Goal: Transaction & Acquisition: Purchase product/service

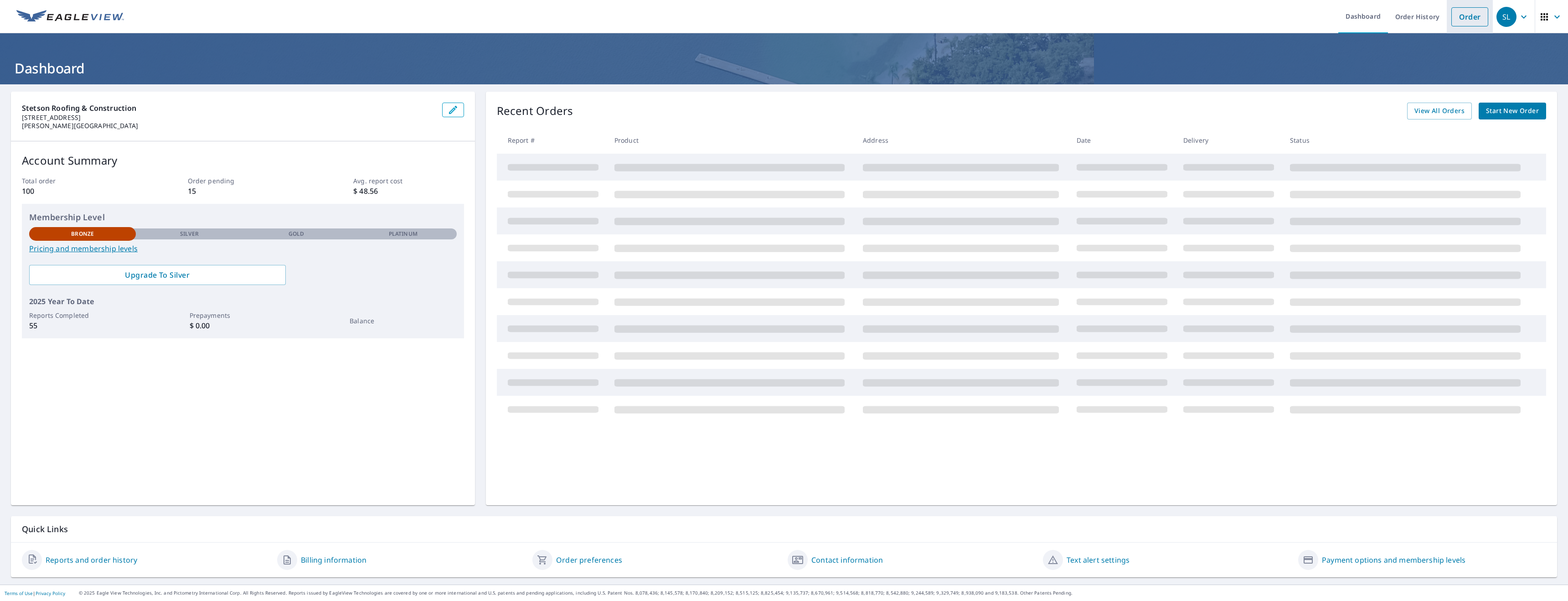
click at [1468, 21] on link "Order" at bounding box center [1469, 16] width 37 height 19
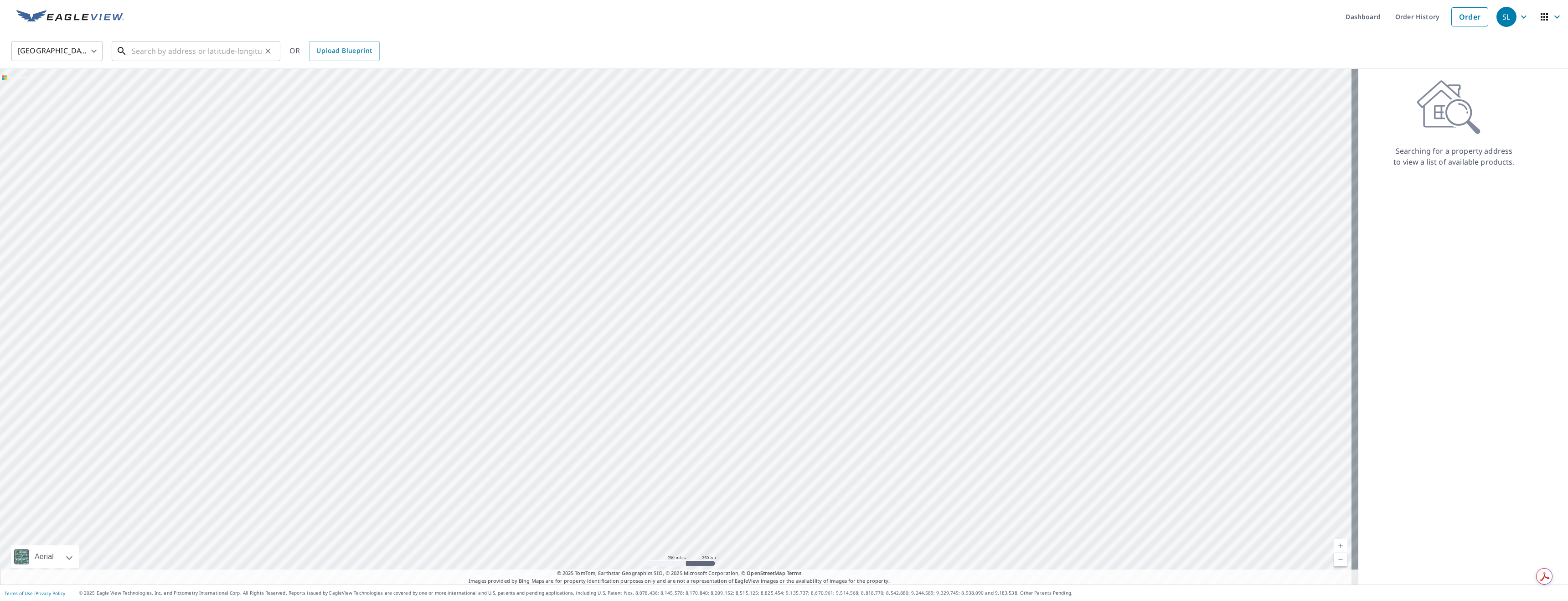
click at [155, 55] on input "text" at bounding box center [196, 51] width 130 height 26
click at [164, 85] on p "Argyle, TX 76226" at bounding box center [201, 87] width 143 height 9
type input "700 Skyline Dr Argyle, TX 76226"
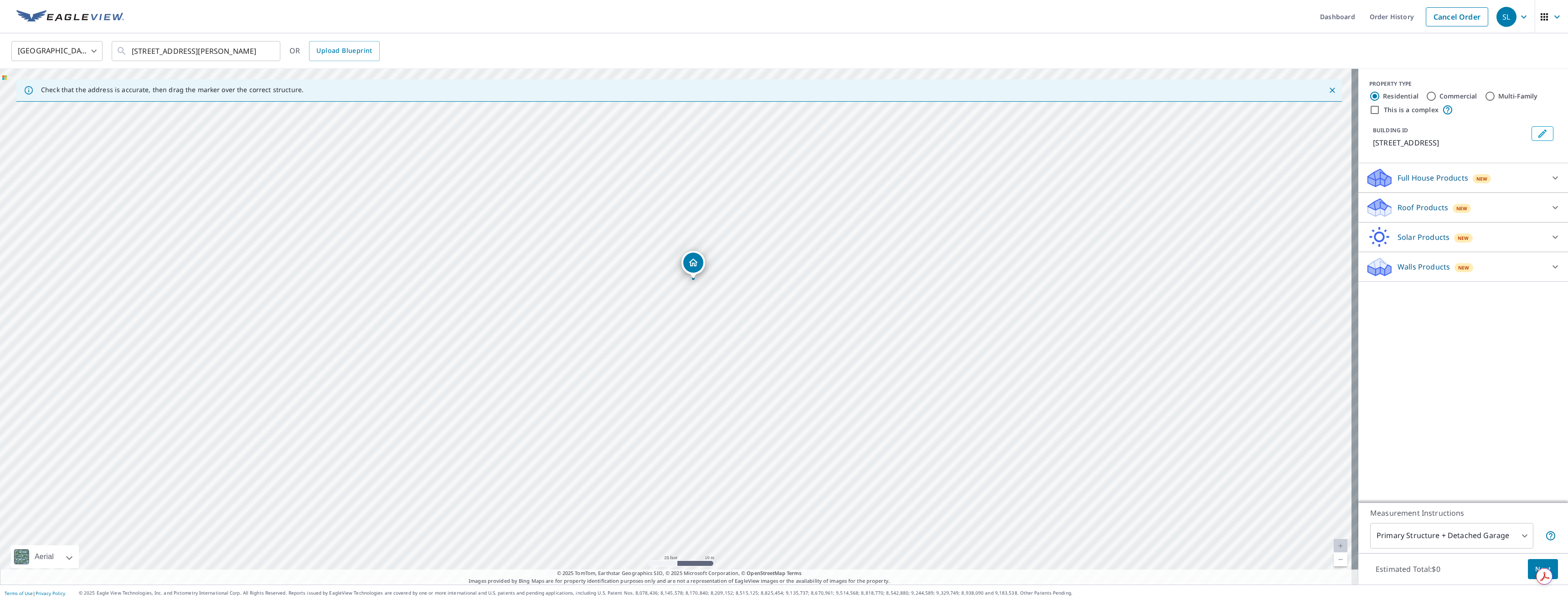
click at [1412, 204] on p "Roof Products" at bounding box center [1423, 208] width 51 height 11
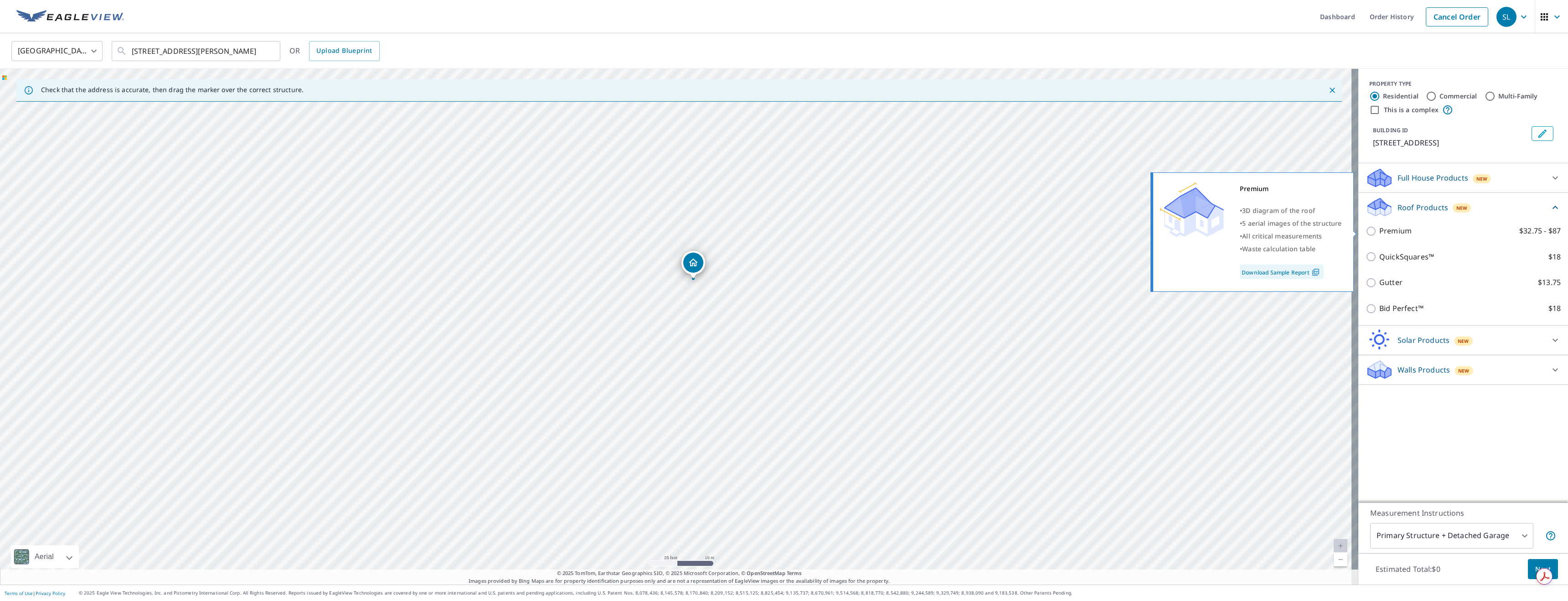
click at [1387, 231] on p "Premium" at bounding box center [1395, 231] width 32 height 12
click at [1379, 231] on input "Premium $32.75 - $87" at bounding box center [1373, 231] width 13 height 11
checkbox input "true"
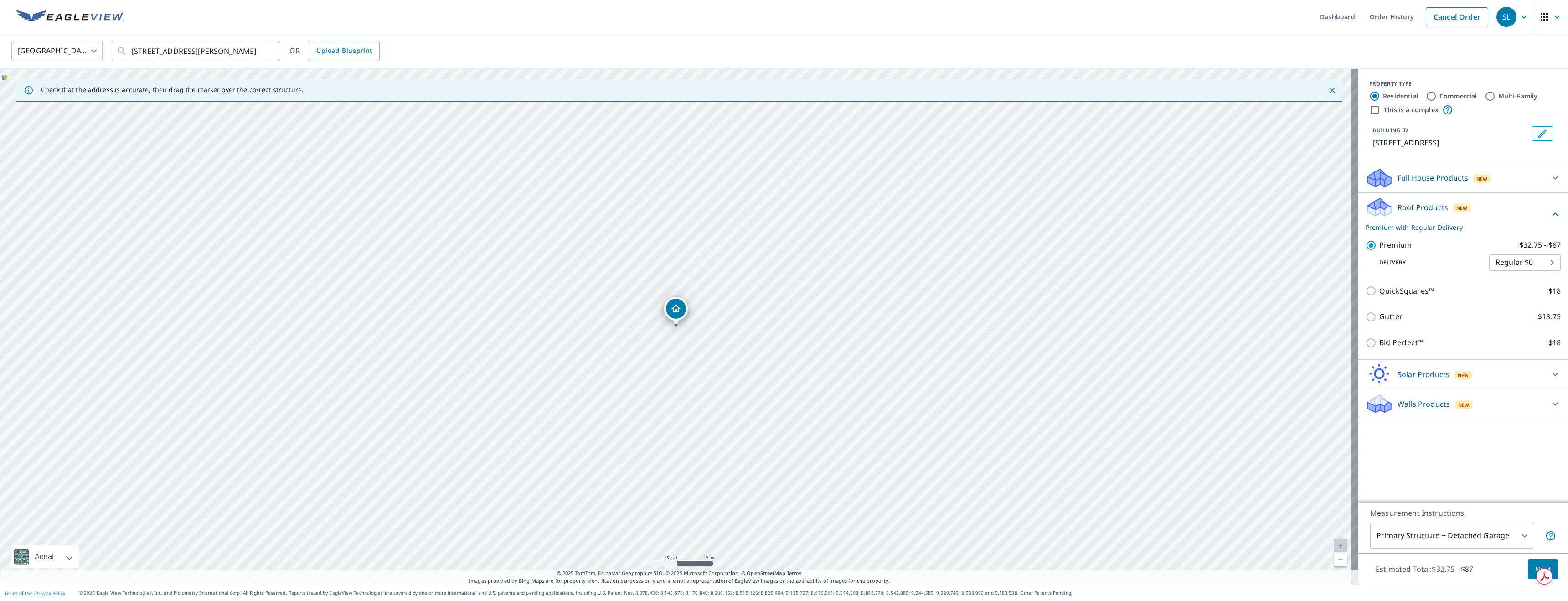
click at [1535, 571] on span "Next" at bounding box center [1542, 569] width 15 height 12
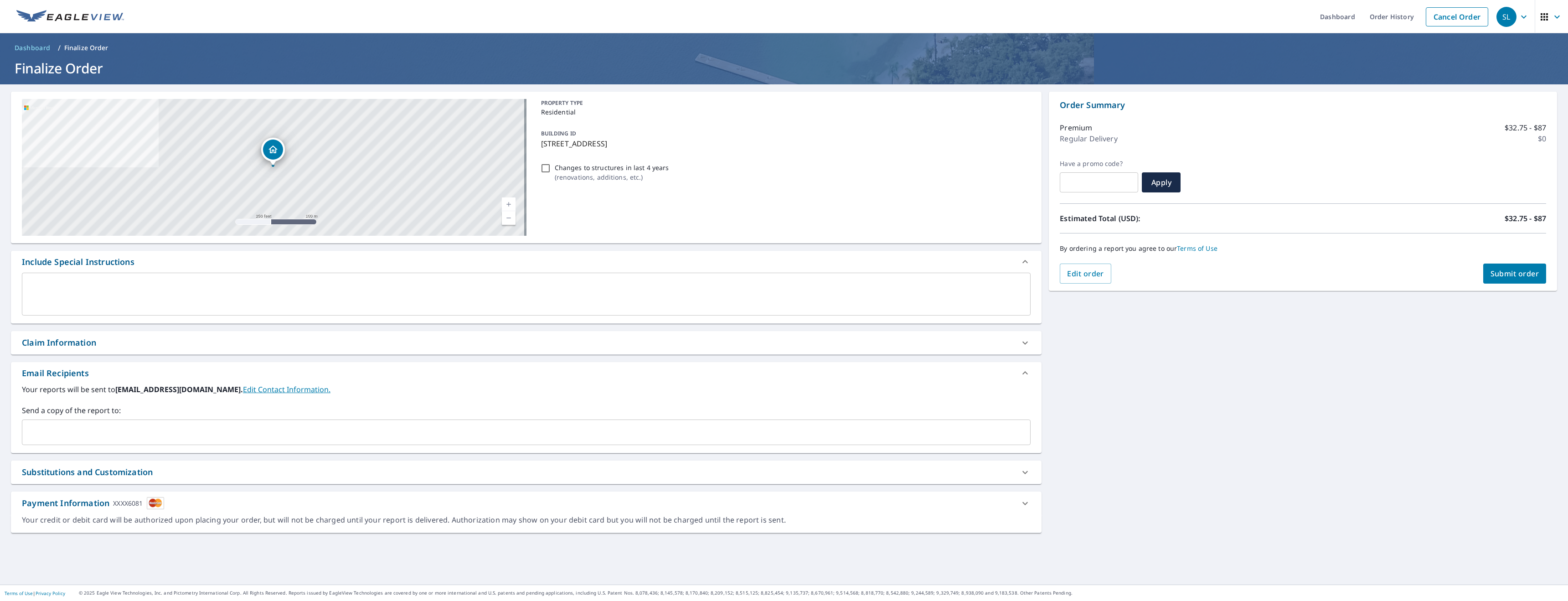
click at [217, 293] on textarea at bounding box center [526, 294] width 996 height 26
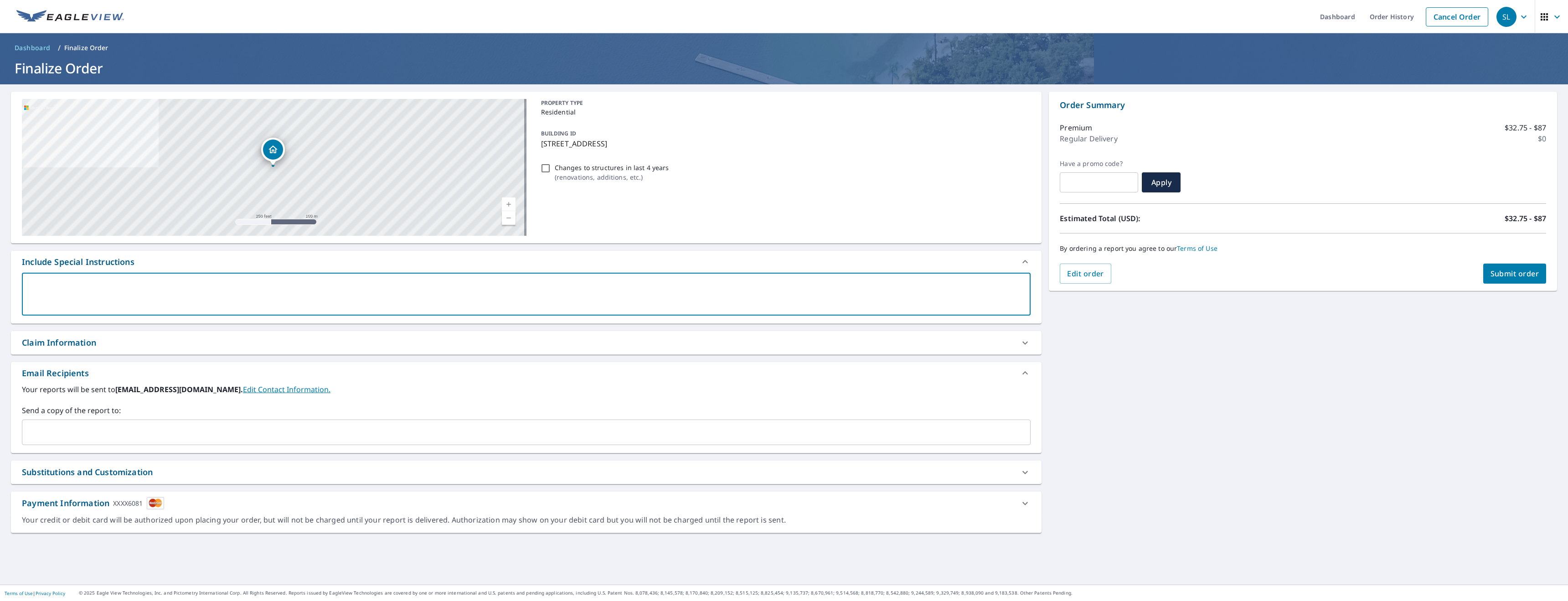
type textarea "I"
type textarea "x"
type textarea "In"
type textarea "x"
type textarea "Inc"
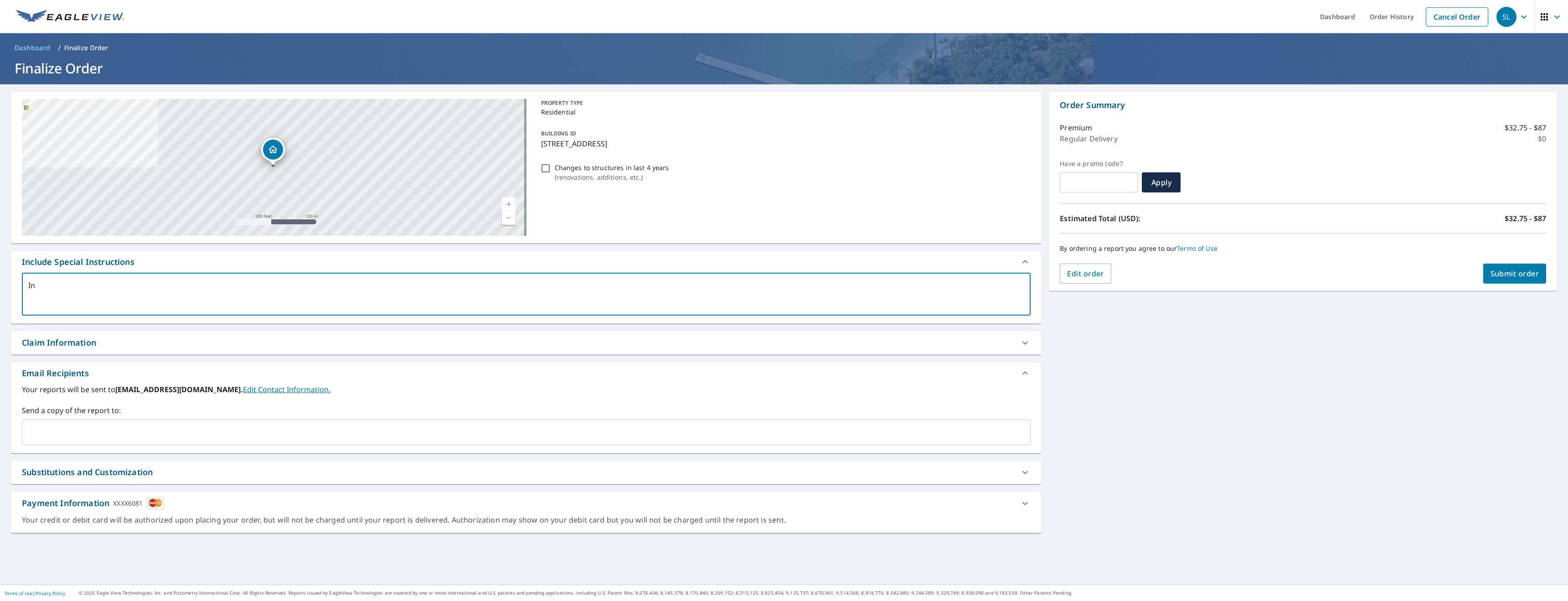
type textarea "x"
type textarea "Incl"
type textarea "x"
type textarea "Inclu"
type textarea "x"
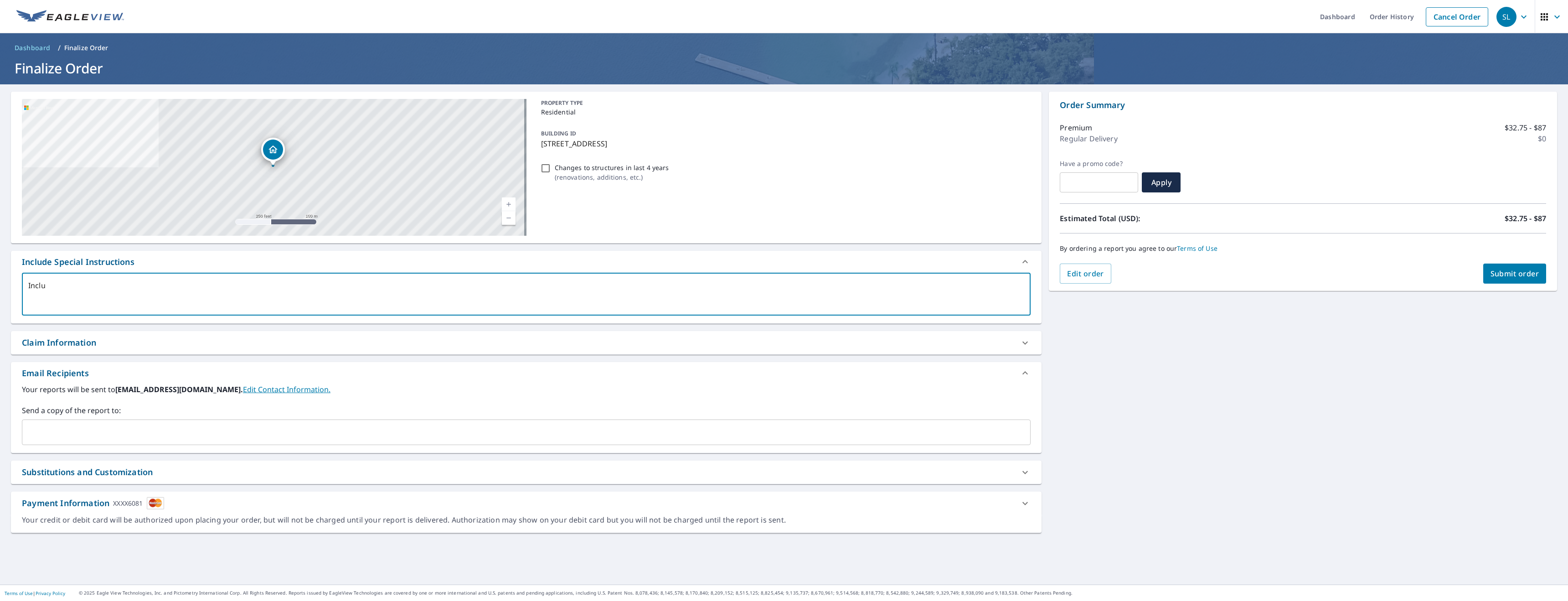
type textarea "Includ"
type textarea "x"
type textarea "Include"
type textarea "x"
type textarea "Include"
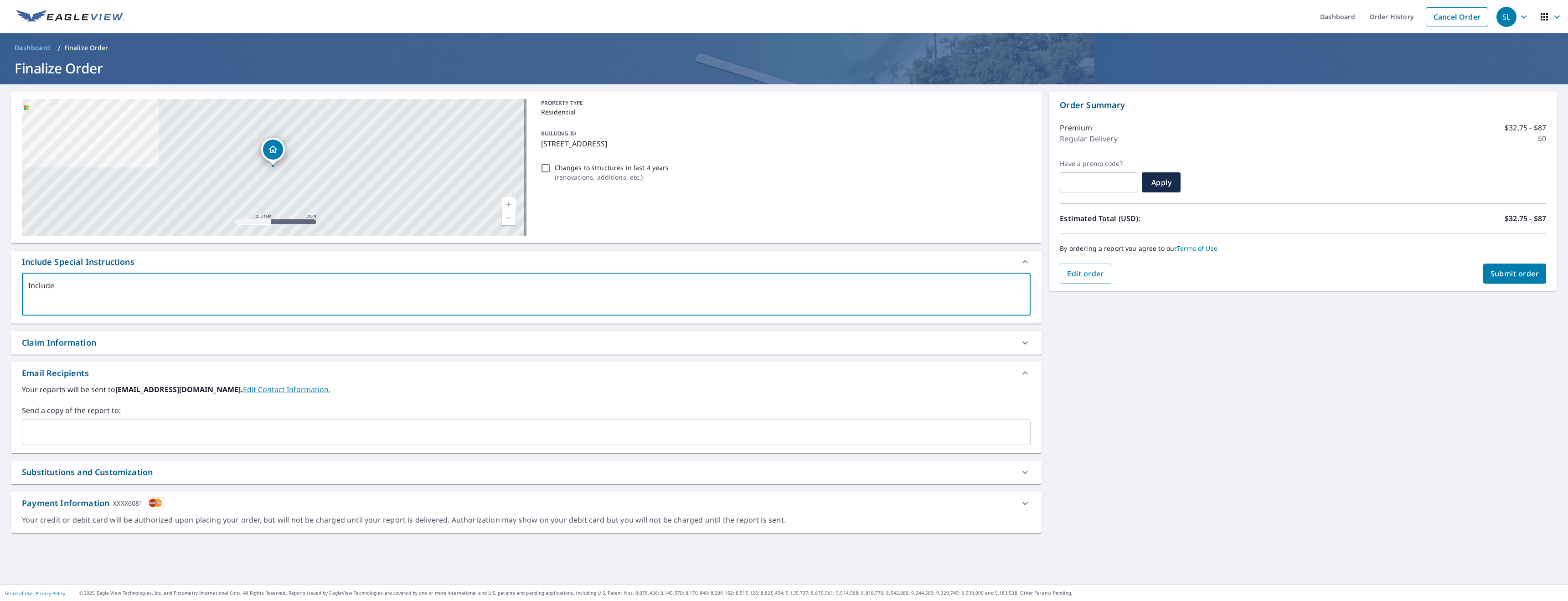
type textarea "x"
type textarea "Include s"
type textarea "x"
type textarea "Include sm"
type textarea "x"
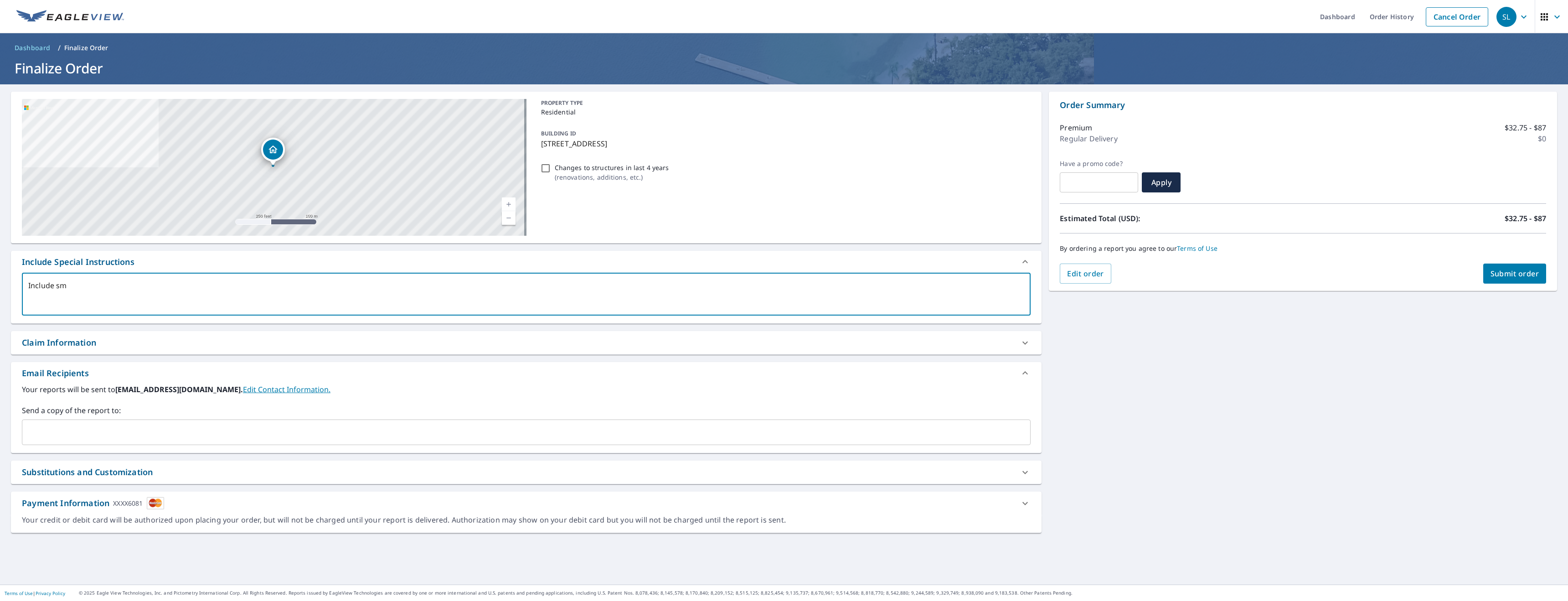
type textarea "Include sma"
type textarea "x"
type textarea "Include smal"
type textarea "x"
type textarea "Include small"
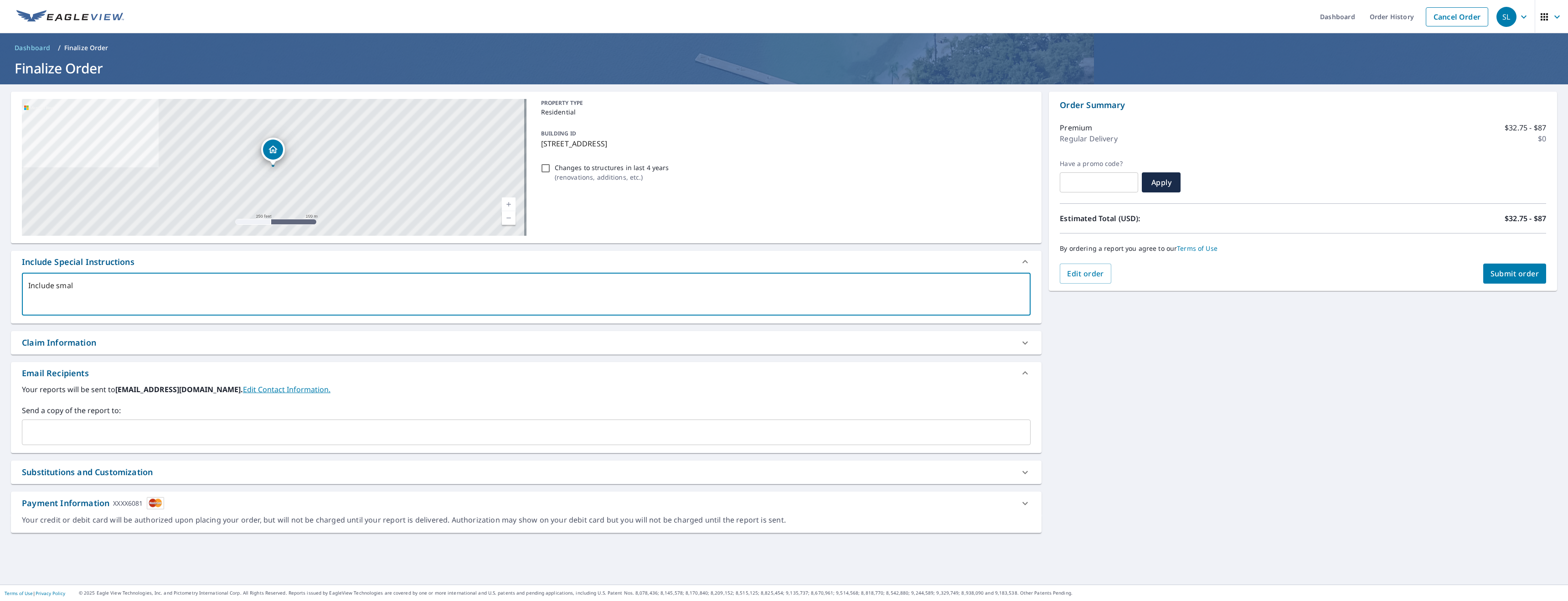
type textarea "x"
type textarea "Include small"
type textarea "x"
type textarea "Include small w"
type textarea "x"
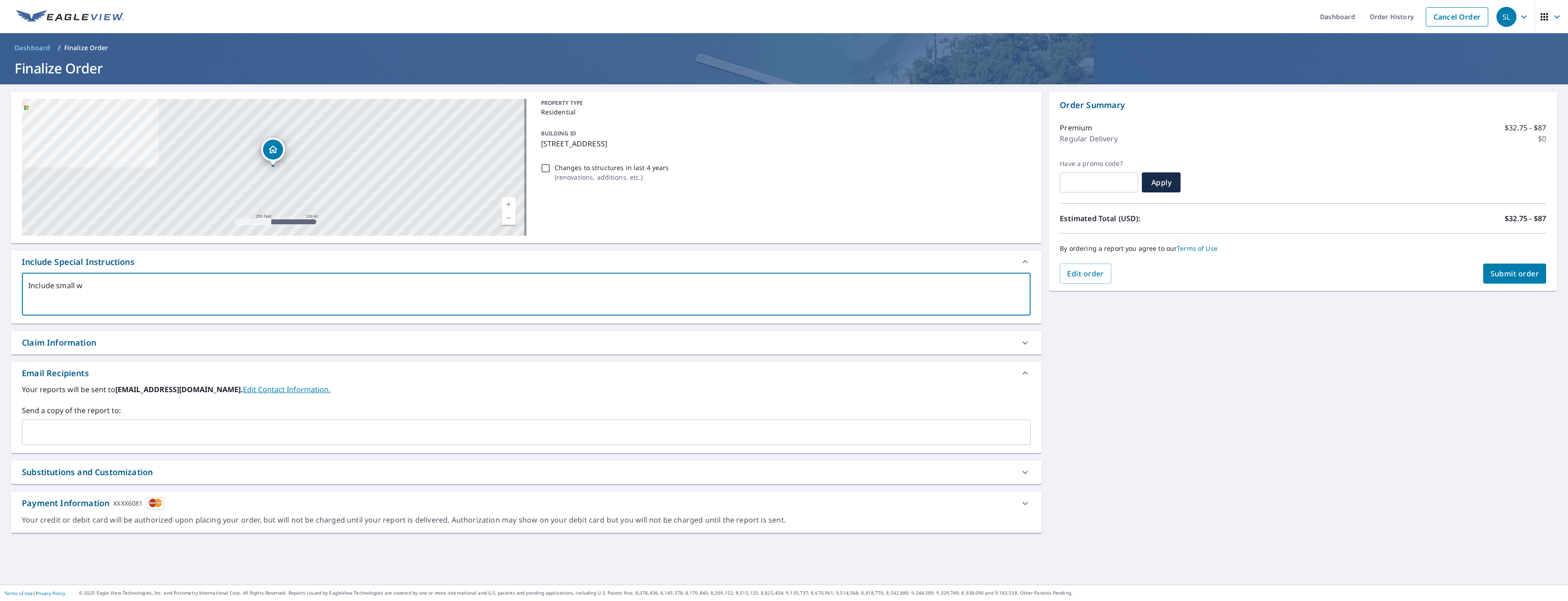
type textarea "Include small we"
type textarea "x"
type textarea "Include small wel"
type textarea "x"
type textarea "Include small well"
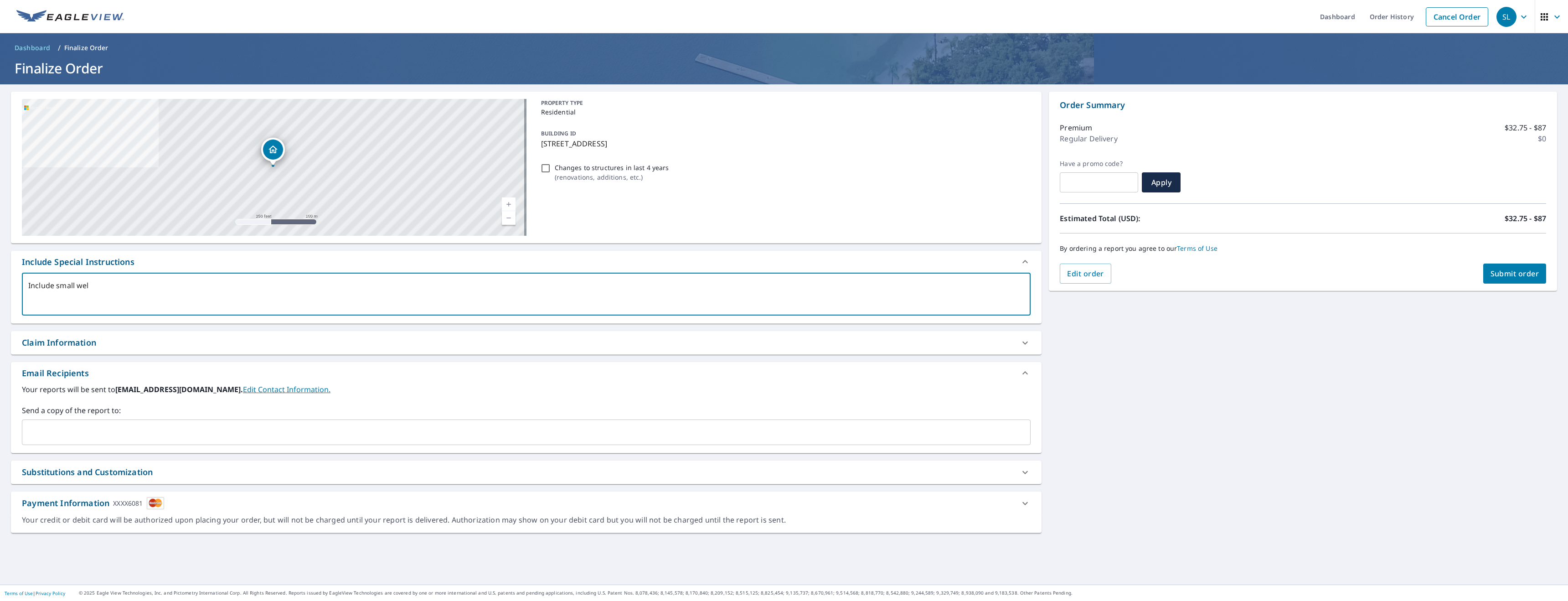
type textarea "x"
type textarea "Include small well"
type textarea "x"
type textarea "Include small well h"
type textarea "x"
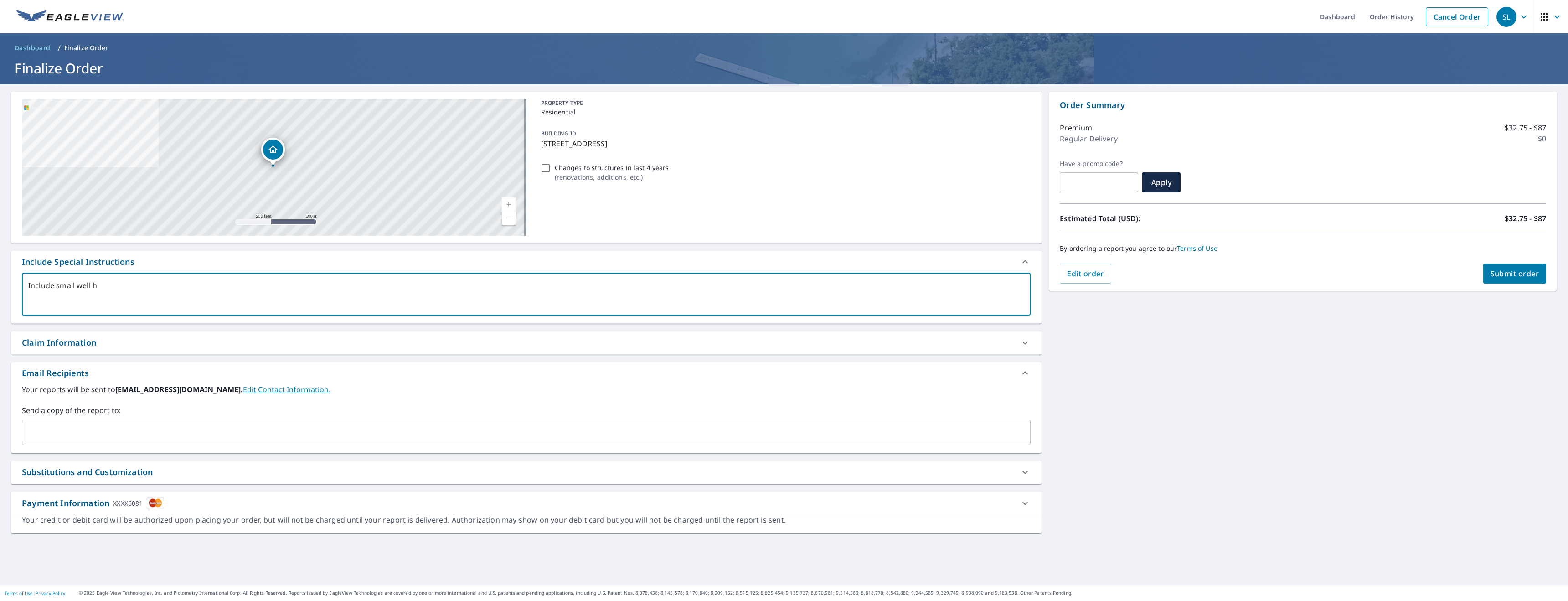
type textarea "Include small well ho"
type textarea "x"
type textarea "Include small well hous"
type textarea "x"
type textarea "Include small well house"
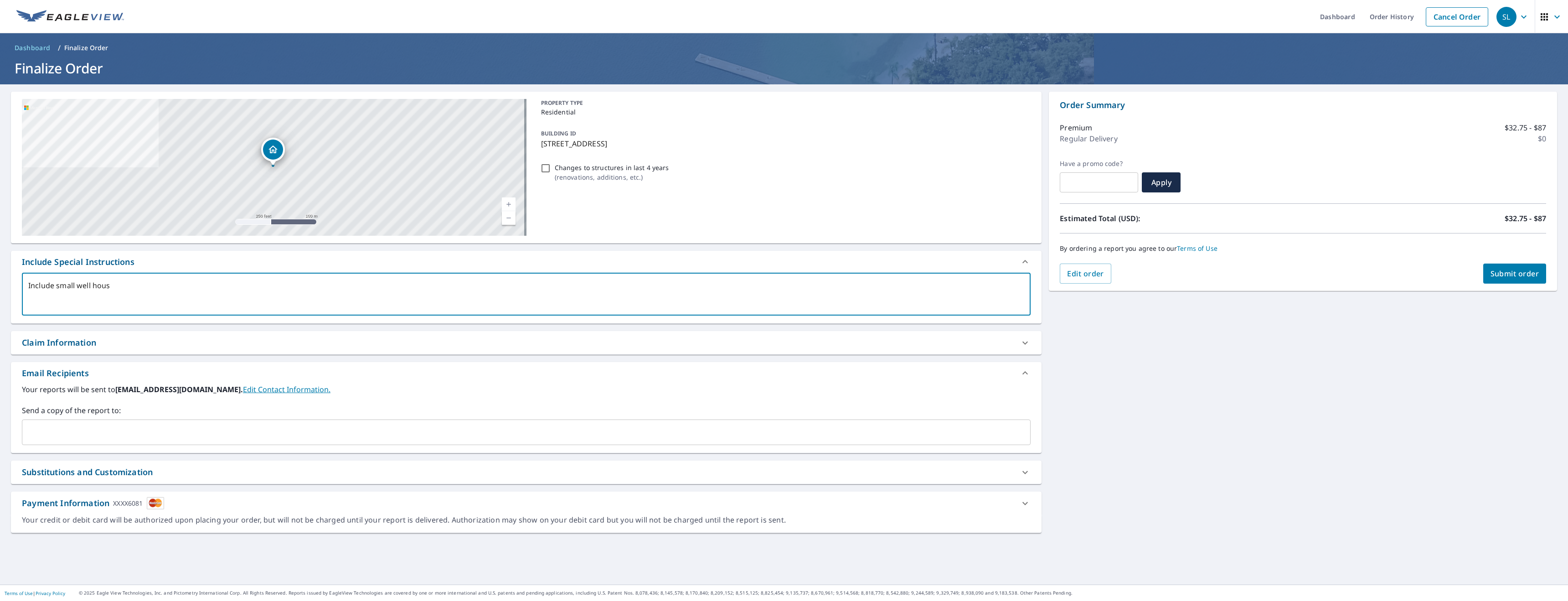
type textarea "x"
type textarea "Include small well house"
type textarea "x"
type textarea "Include small well house o"
type textarea "x"
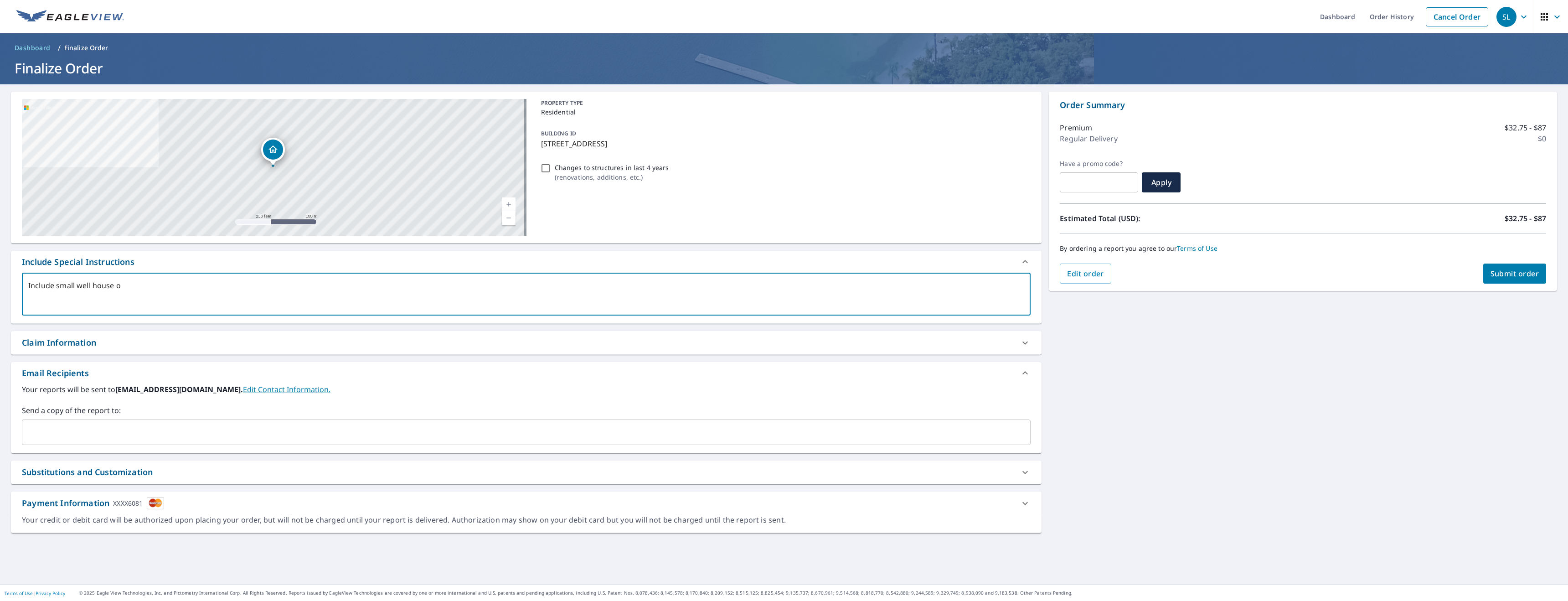
type textarea "Include small well house on"
type textarea "x"
type textarea "Include small well house on"
type textarea "x"
type textarea "Include small well house on t"
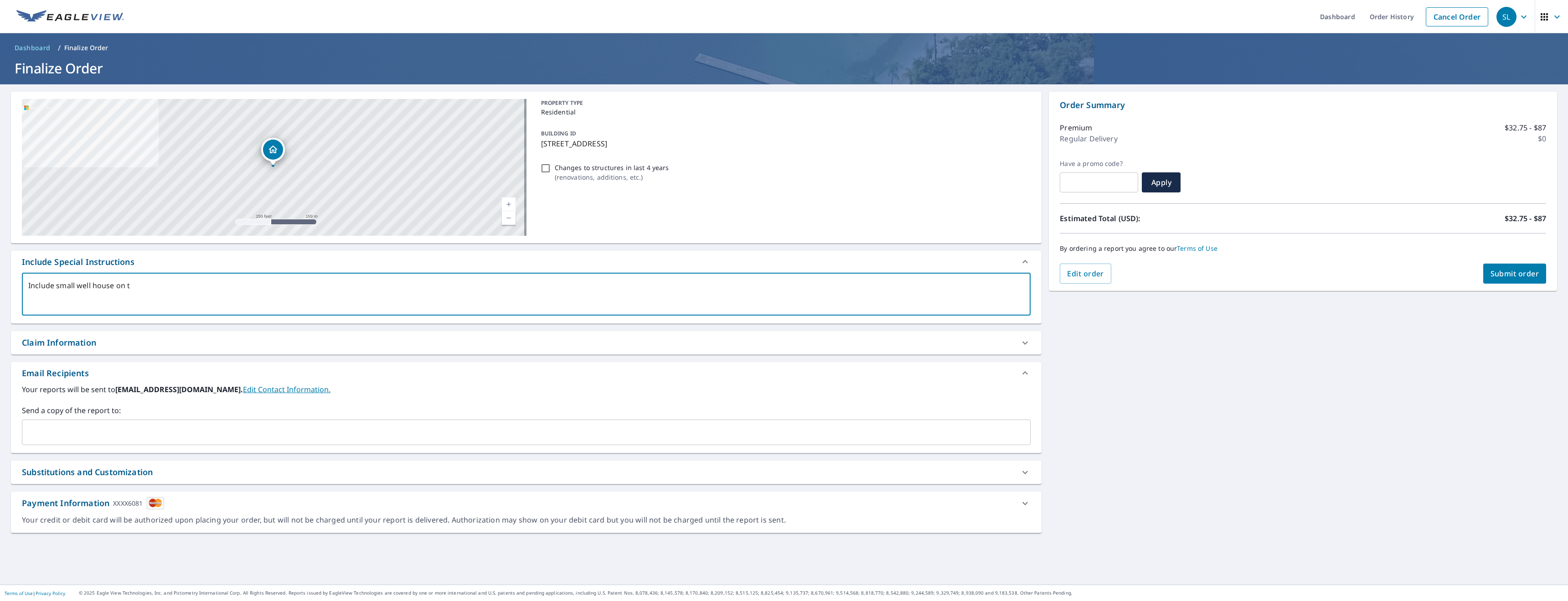
type textarea "x"
type textarea "Include small well house on th"
type textarea "x"
type textarea "Include small well house on the"
type textarea "x"
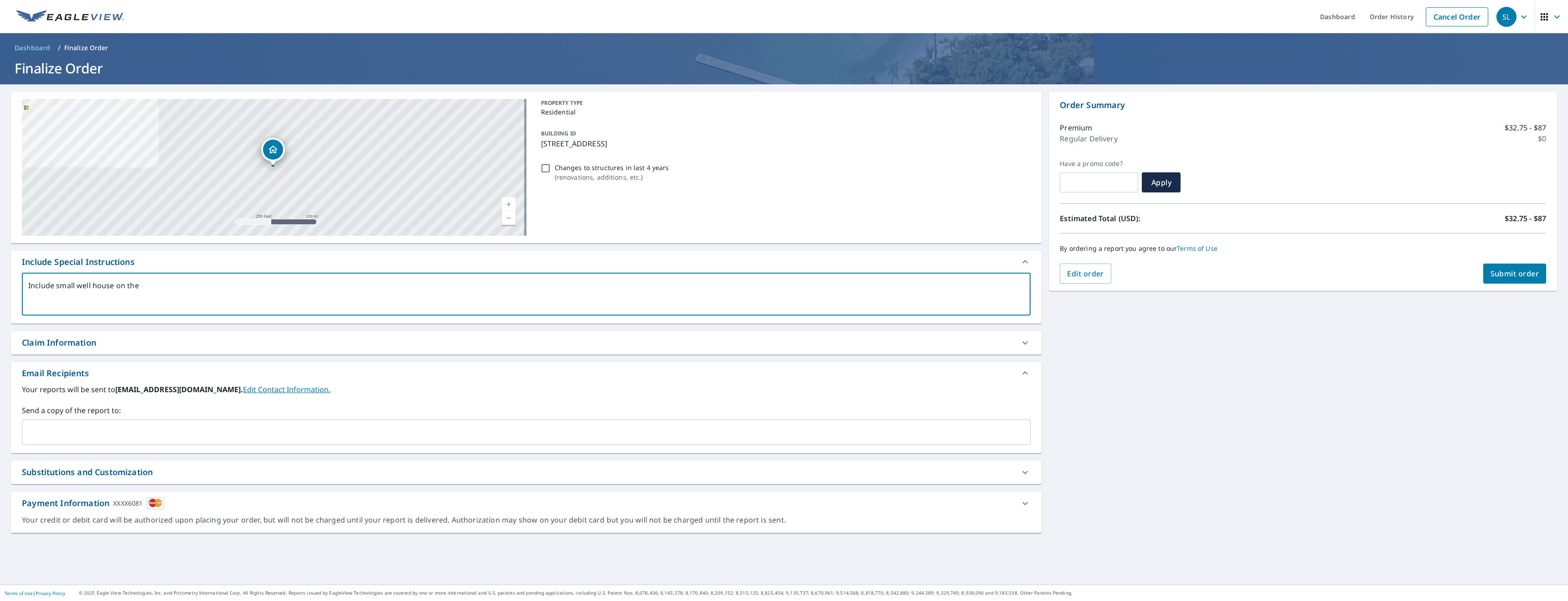
type textarea "Include small well house on the"
type textarea "x"
type textarea "Include small well house on the n"
type textarea "x"
type textarea "Include small well house on the no"
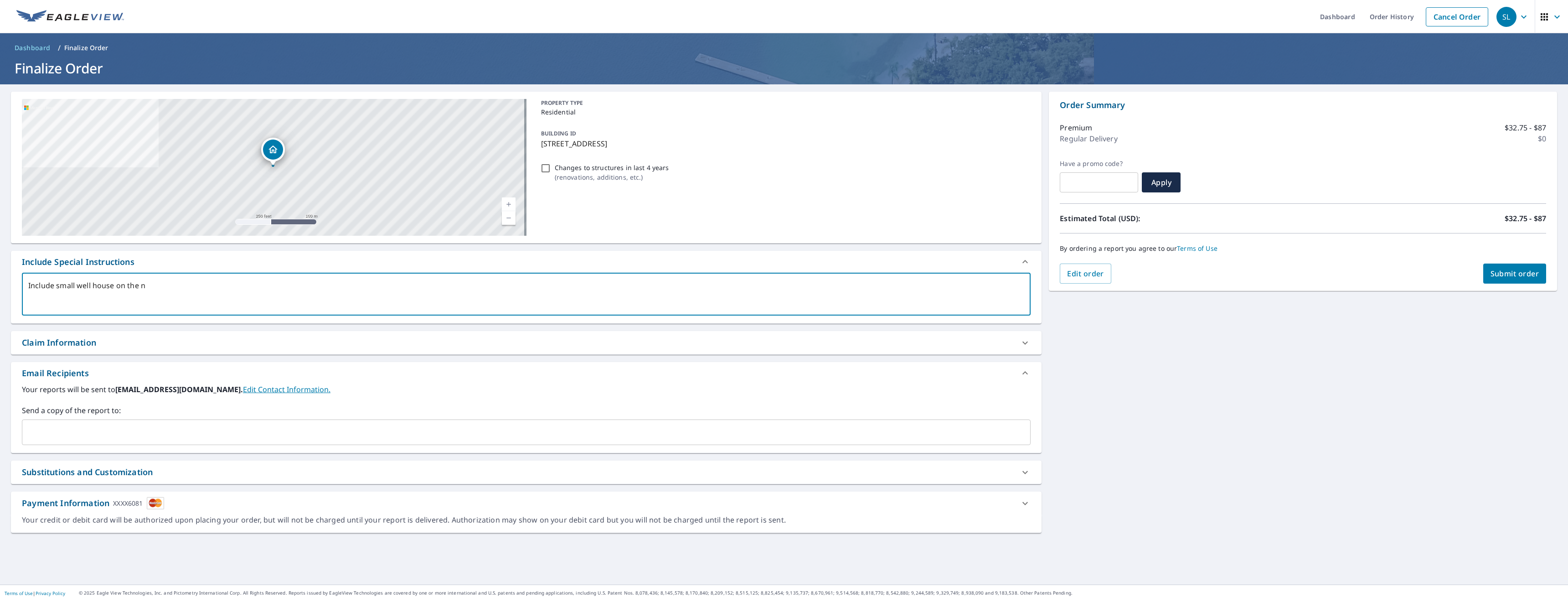
type textarea "x"
type textarea "Include small well house on the nor"
type textarea "x"
type textarea "Include small well house on the nort"
type textarea "x"
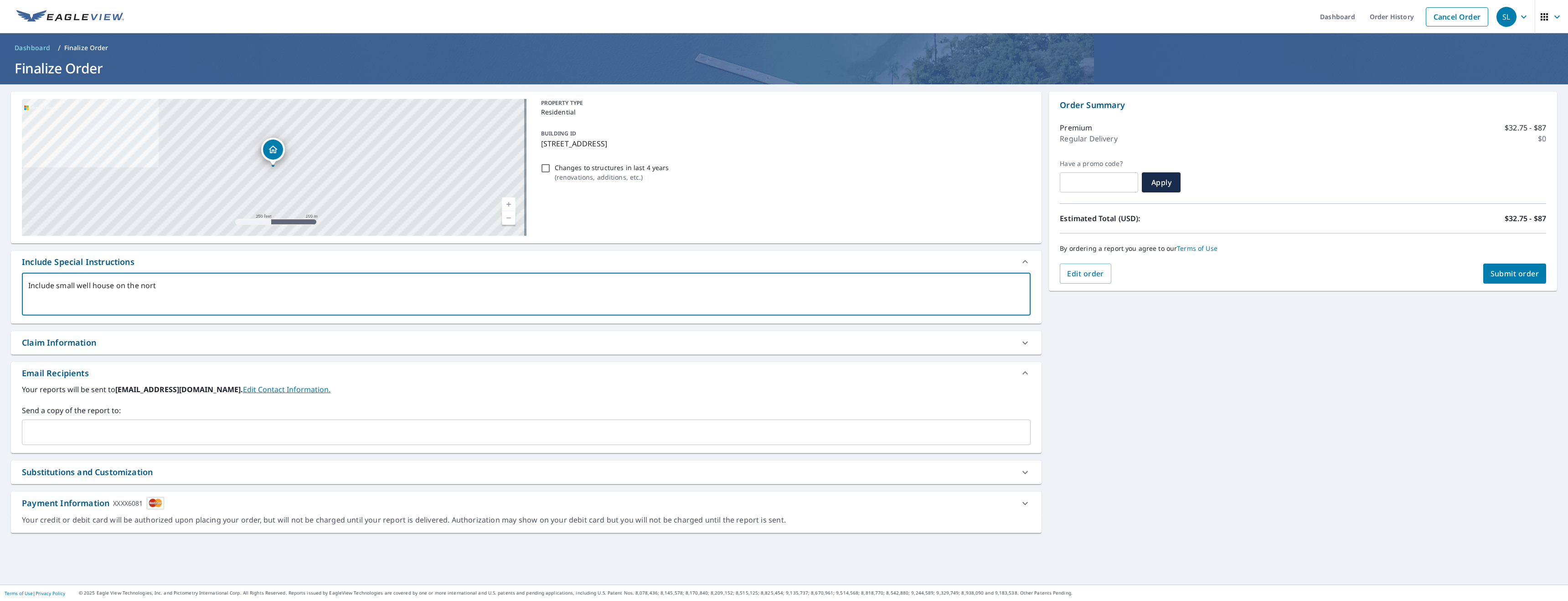
type textarea "Include small well house on the north"
type textarea "x"
type textarea "Include small well house on the north"
type textarea "x"
type textarea "Include small well house on the north e"
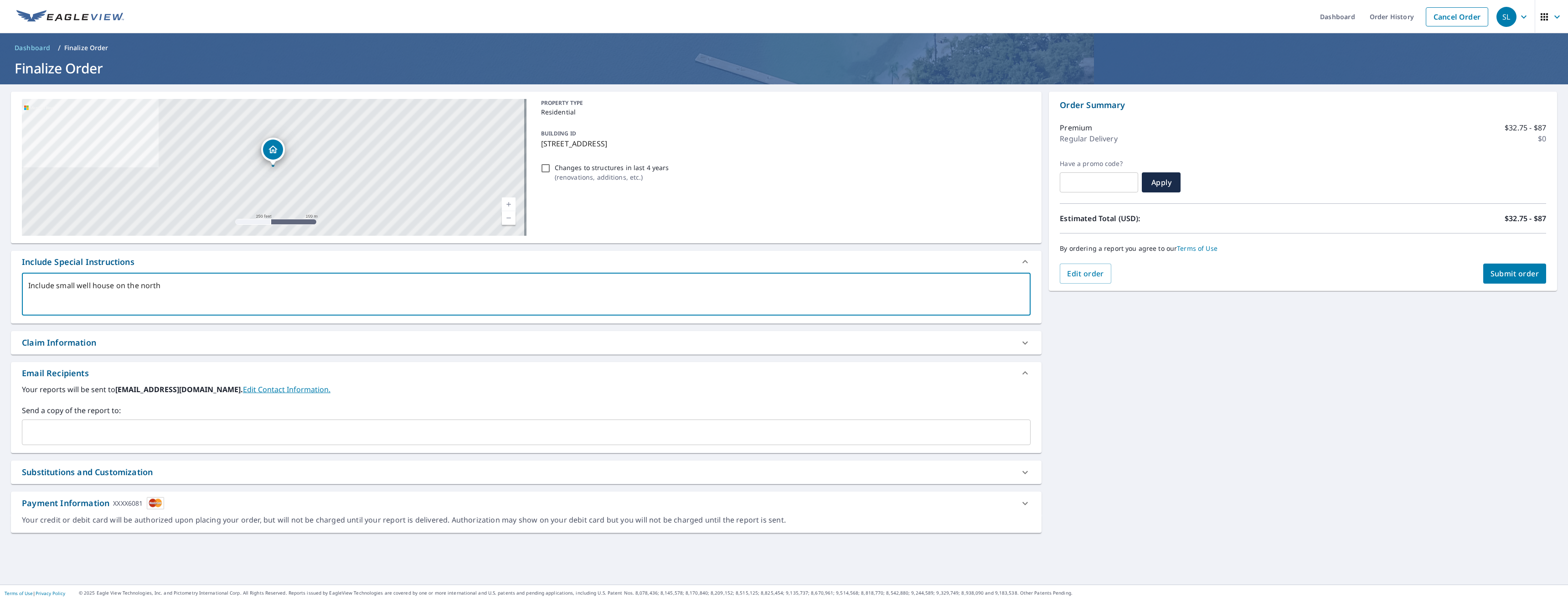
type textarea "x"
type textarea "Include small well house on the north en"
type textarea "x"
type textarea "Include small well house on the north end"
type textarea "x"
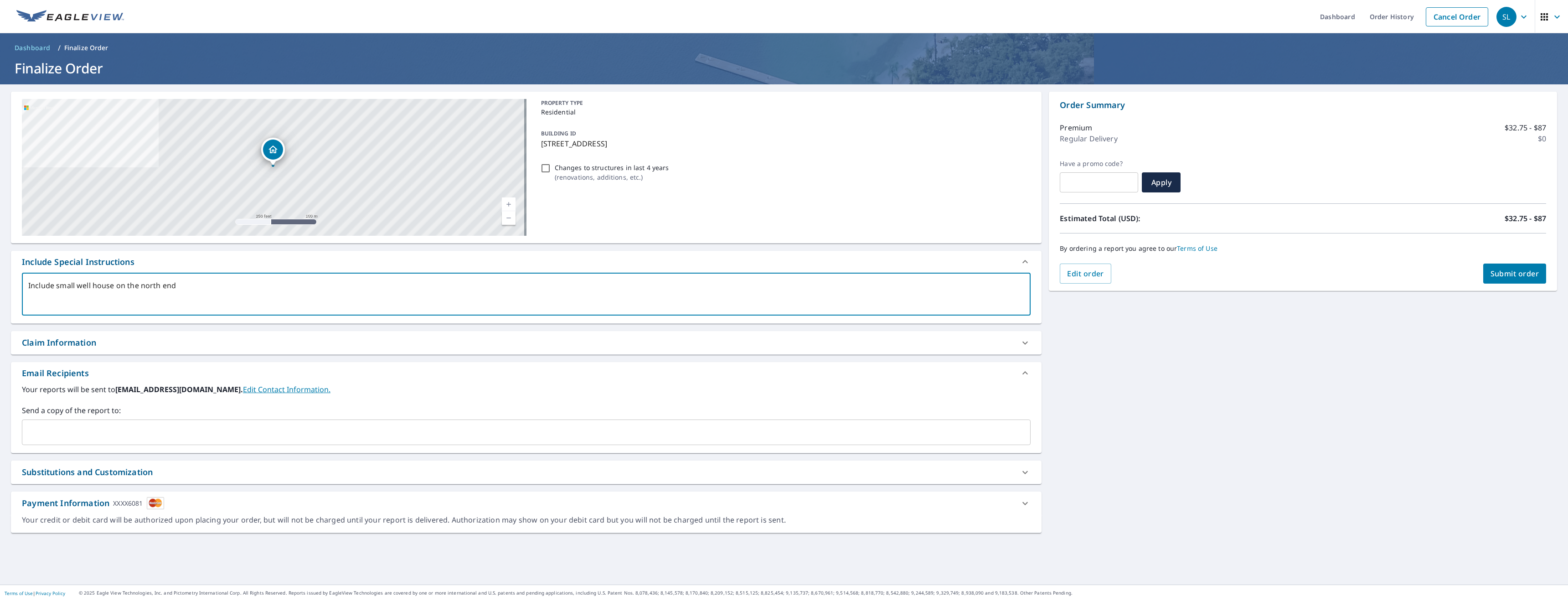
type textarea "Include small well house on the north end"
type textarea "x"
type textarea "Include small well house on the north end o"
type textarea "x"
type textarea "Include small well house on the north end of"
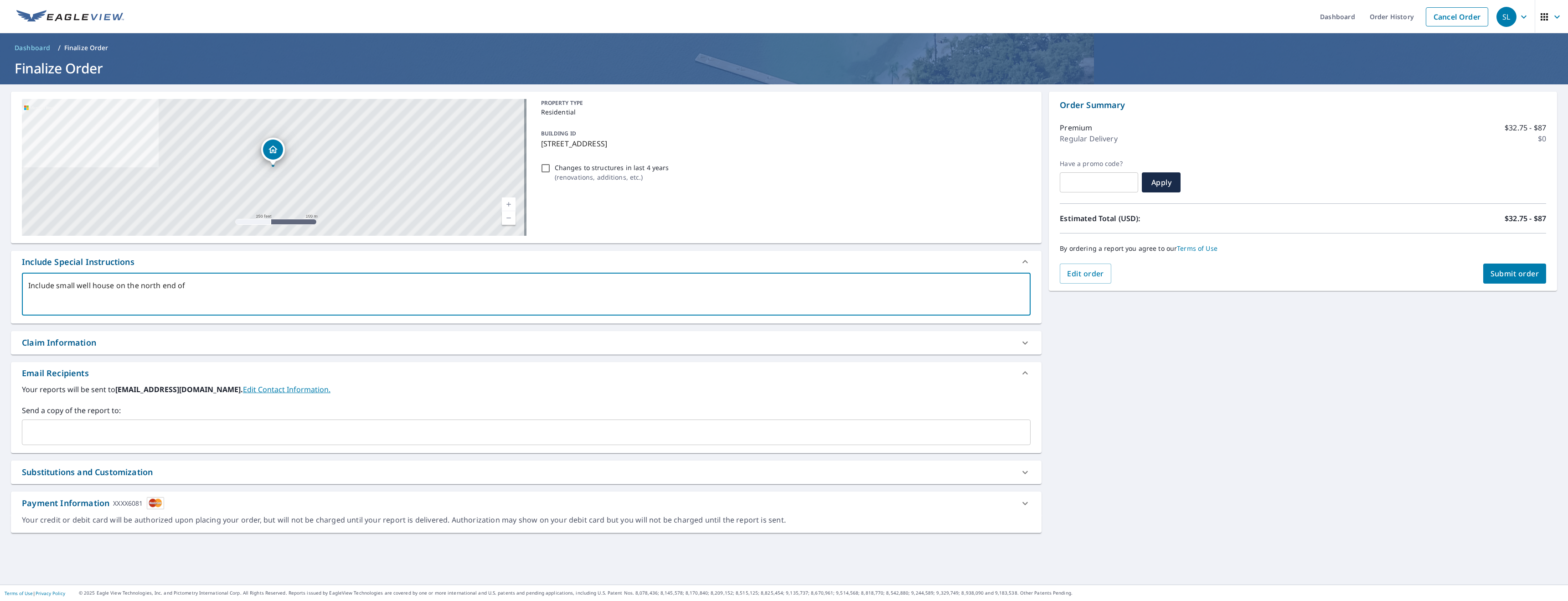
type textarea "x"
type textarea "Include small well house on the north end of"
type textarea "x"
type textarea "Include small well house on the north end of t"
type textarea "x"
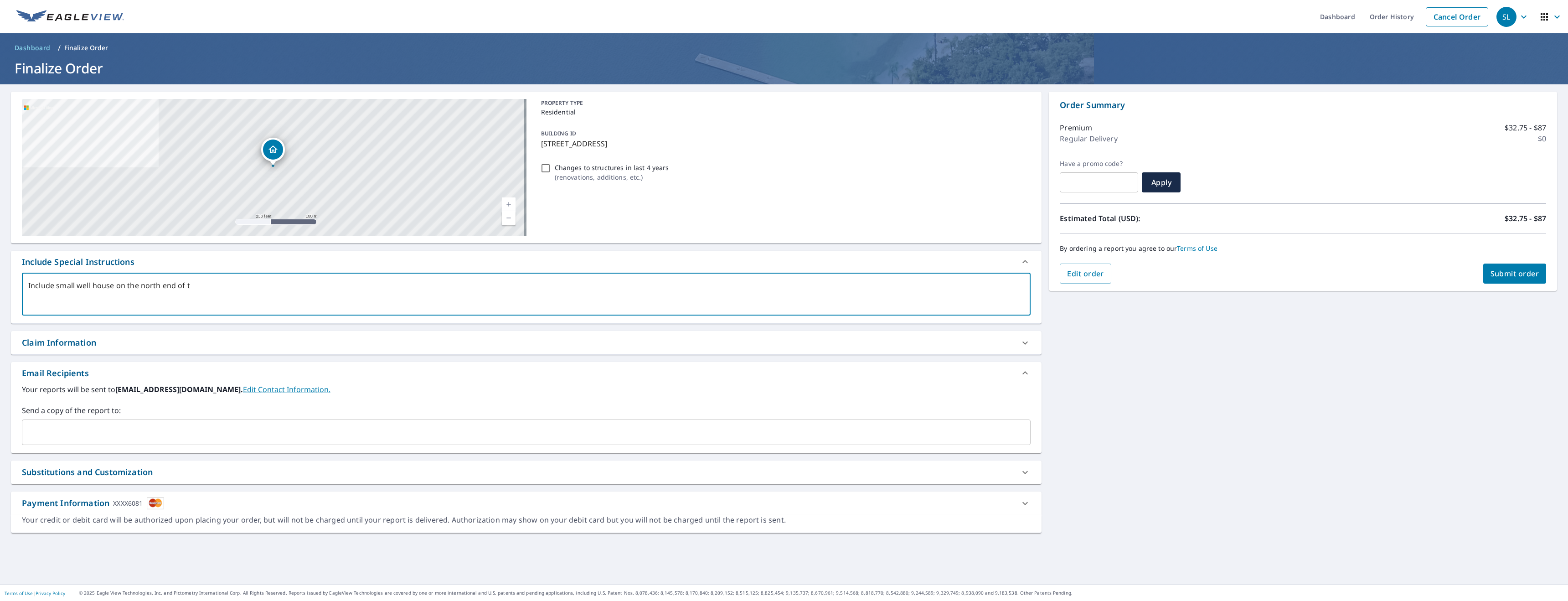
type textarea "Include small well house on the north end of th"
type textarea "x"
type textarea "Include small well house on the north end of the"
type textarea "x"
type textarea "Include small well house on the north end of the"
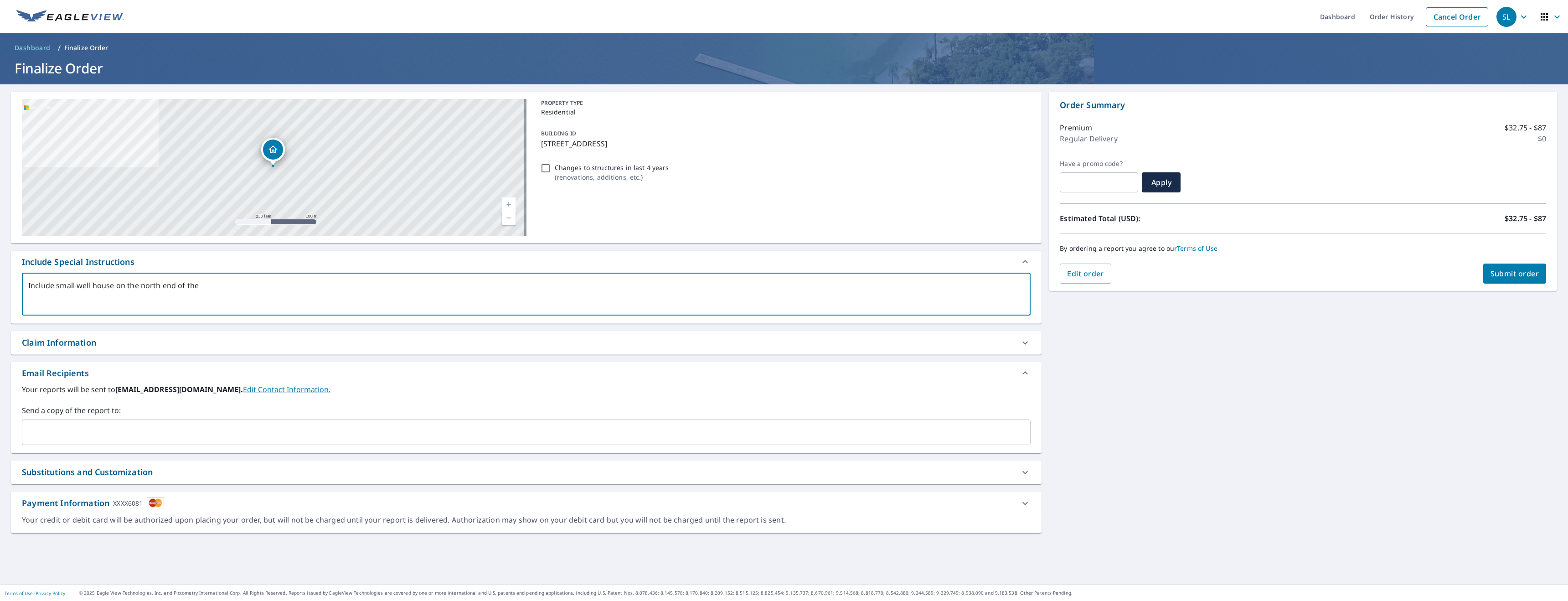
type textarea "x"
type textarea "Include small well house on the north end of the p"
type textarea "x"
type textarea "Include small well house on the north end of the pr"
type textarea "x"
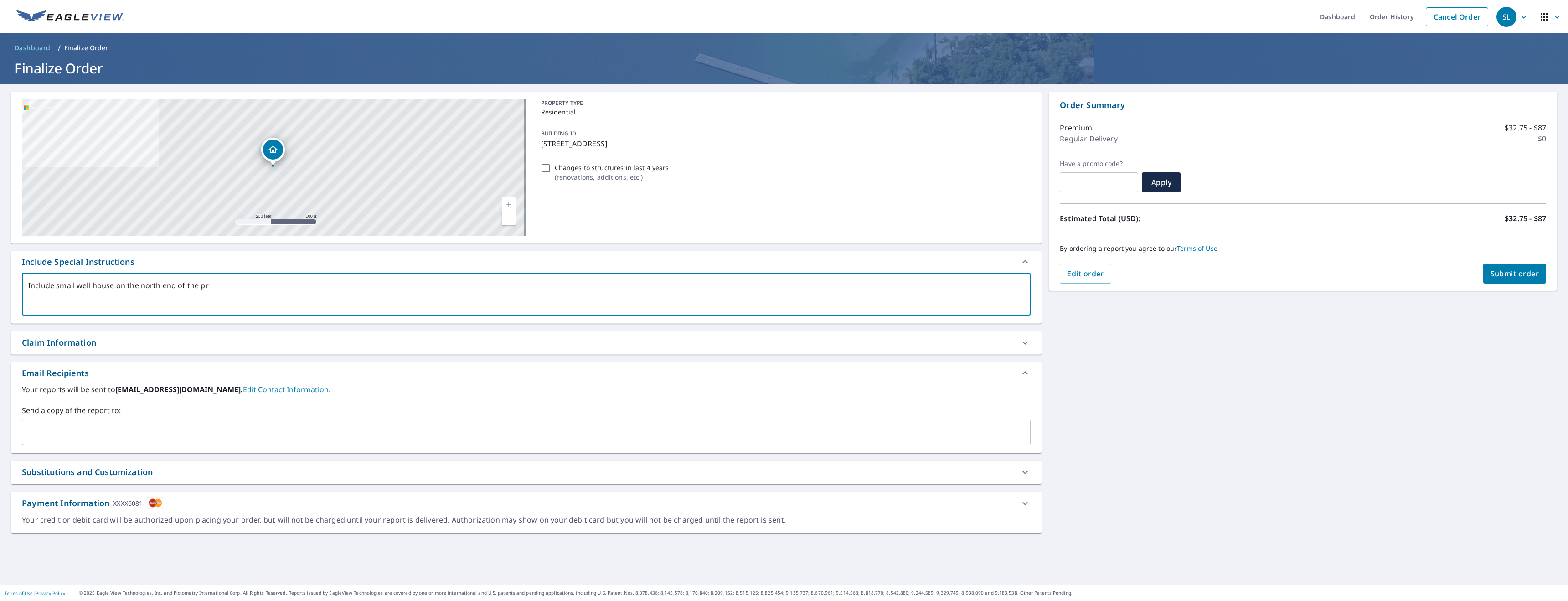
type textarea "Include small well house on the north end of the pro"
type textarea "x"
type textarea "Include small well house on the north end of the prop"
type textarea "x"
type textarea "Include small well house on the north end of the prope"
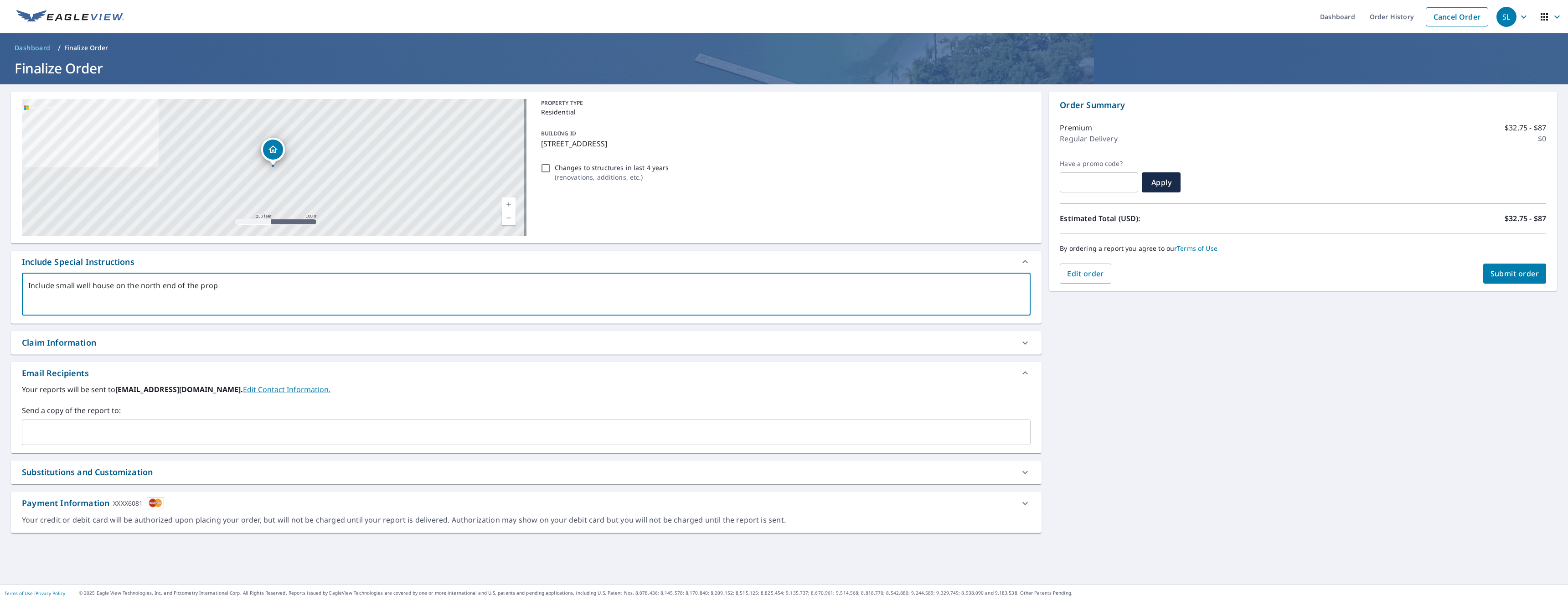
type textarea "x"
type textarea "Include small well house on the north end of the proper"
type textarea "x"
type textarea "Include small well house on the north end of the propert"
type textarea "x"
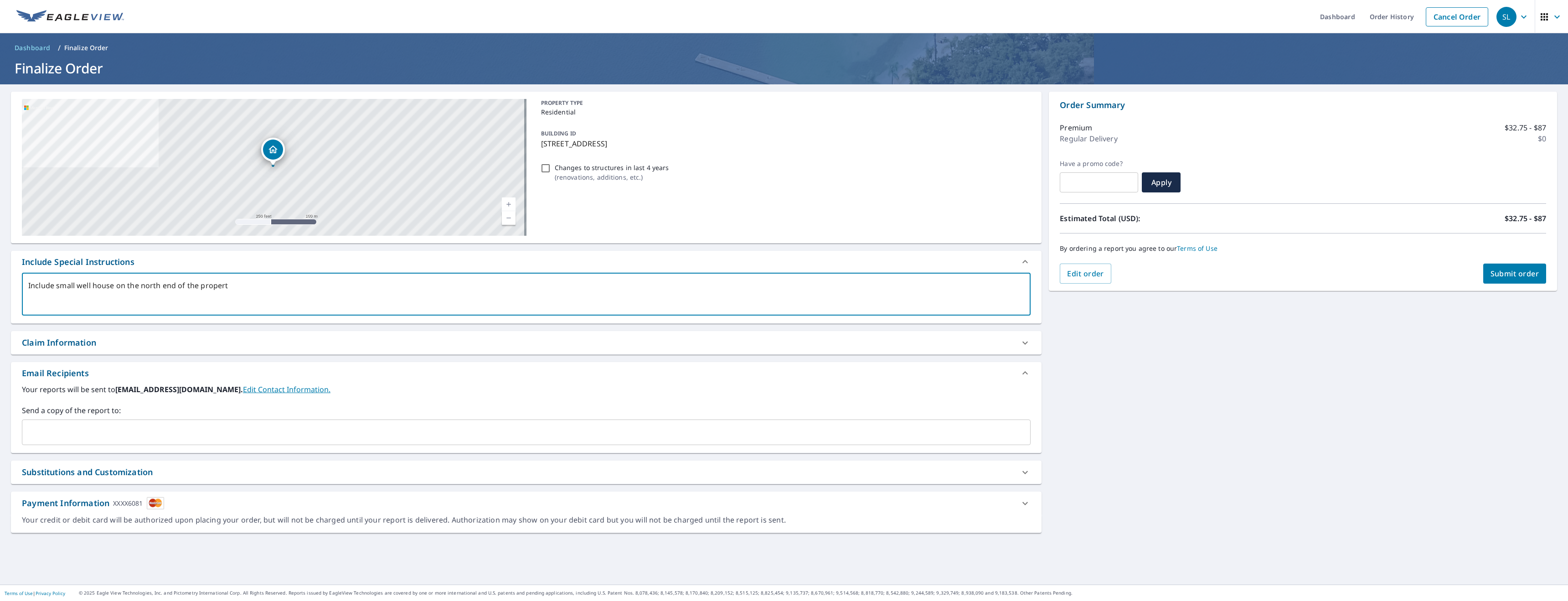
type textarea "Include small well house on the north end of the property"
type textarea "x"
type textarea "Include small well house on the north end of the property"
type textarea "x"
type textarea "Include small well house on the north end of the property p"
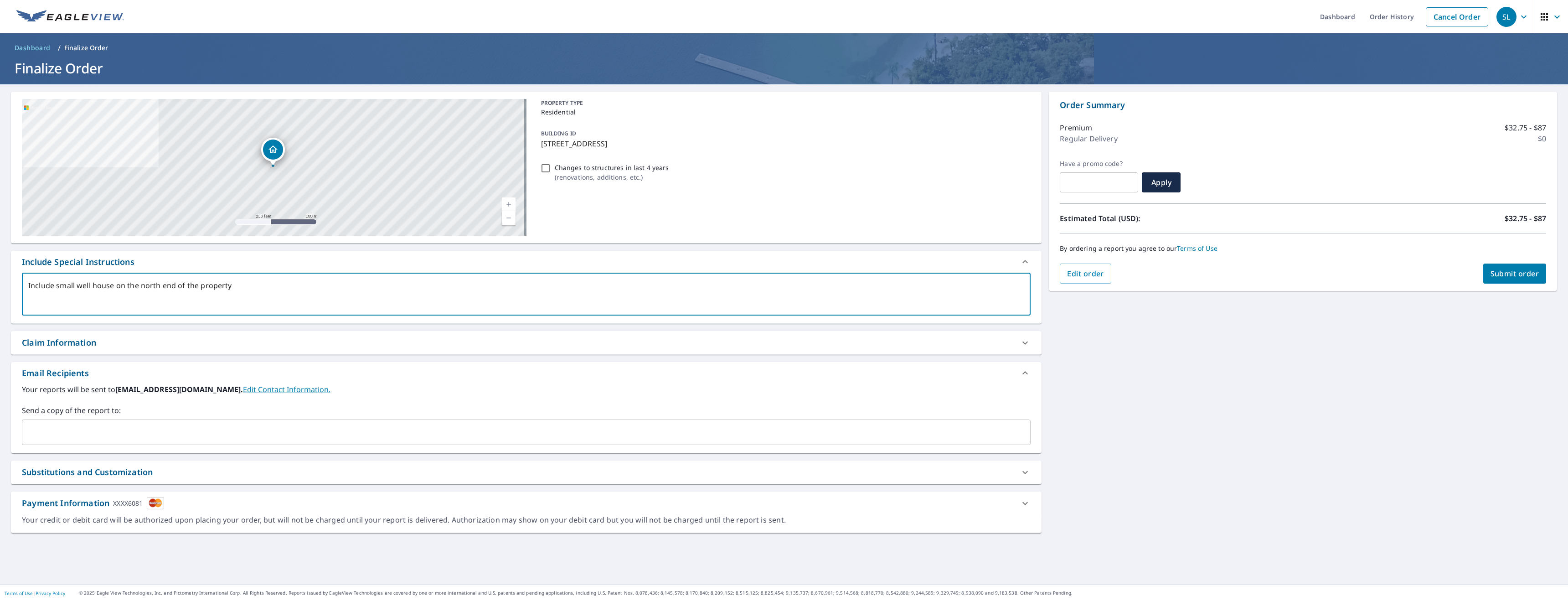
type textarea "x"
type textarea "Include small well house on the north end of the property pl"
type textarea "x"
type textarea "Include small well house on the north end of the property ple"
type textarea "x"
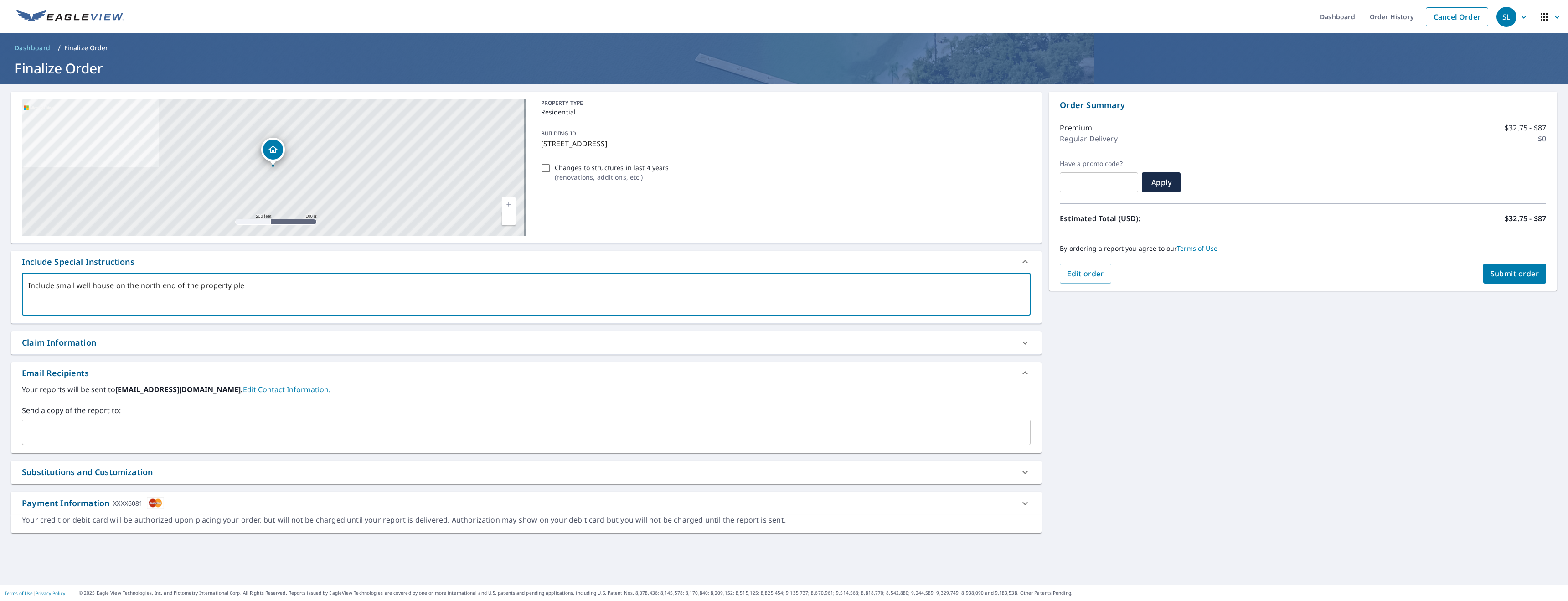
type textarea "Include small well house on the north end of the property plea"
type textarea "x"
type textarea "Include small well house on the north end of the property pleas"
type textarea "x"
type textarea "Include small well house on the north end of the property plea"
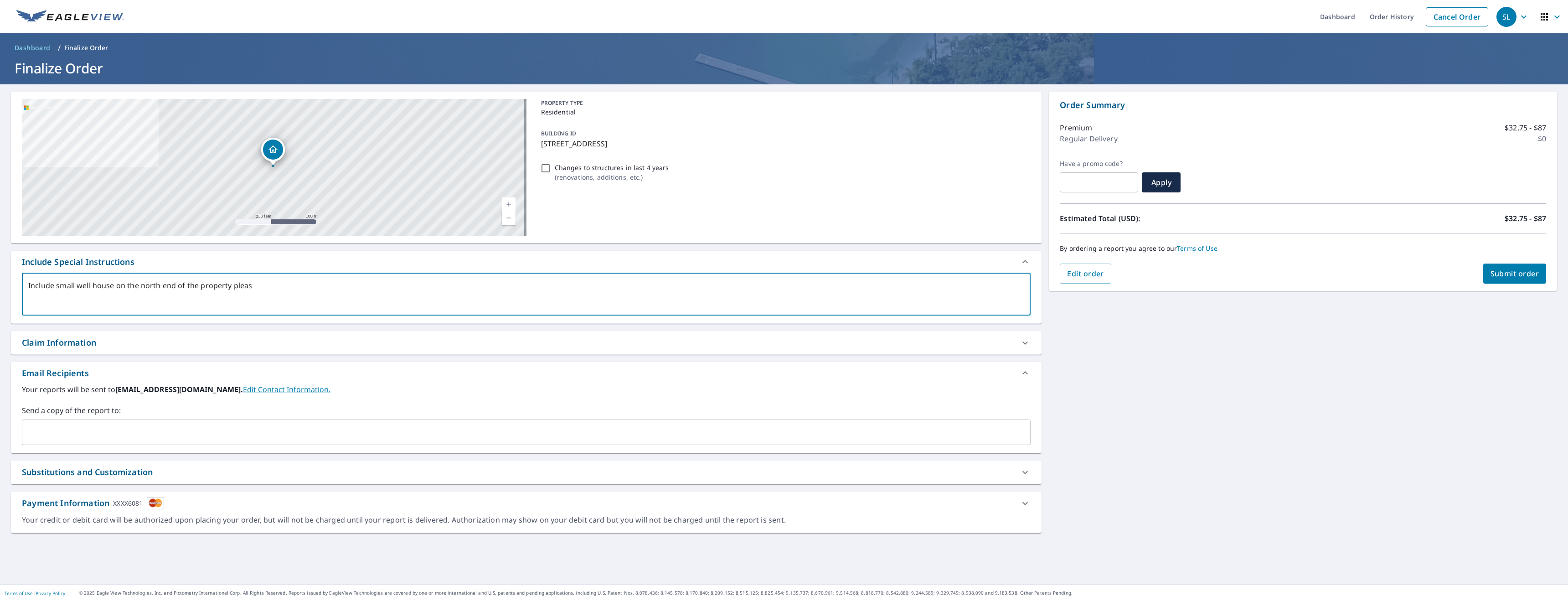
type textarea "x"
type textarea "Include small well house on the north end of the property ple"
type textarea "x"
type textarea "Include small well house on the north end of the property pl"
type textarea "x"
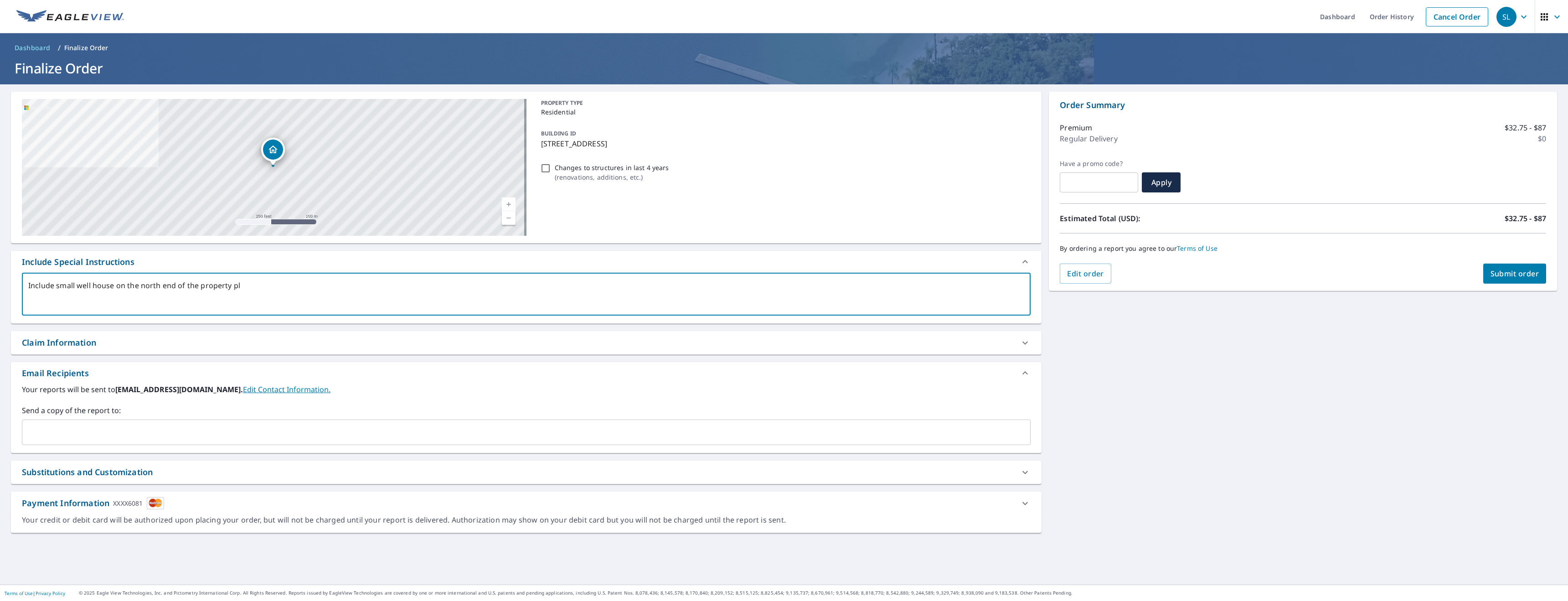
type textarea "Include small well house on the north end of the property p"
type textarea "x"
type textarea "Include small well house on the north end of the property"
type textarea "x"
type textarea "Include small well house on the north end of the property"
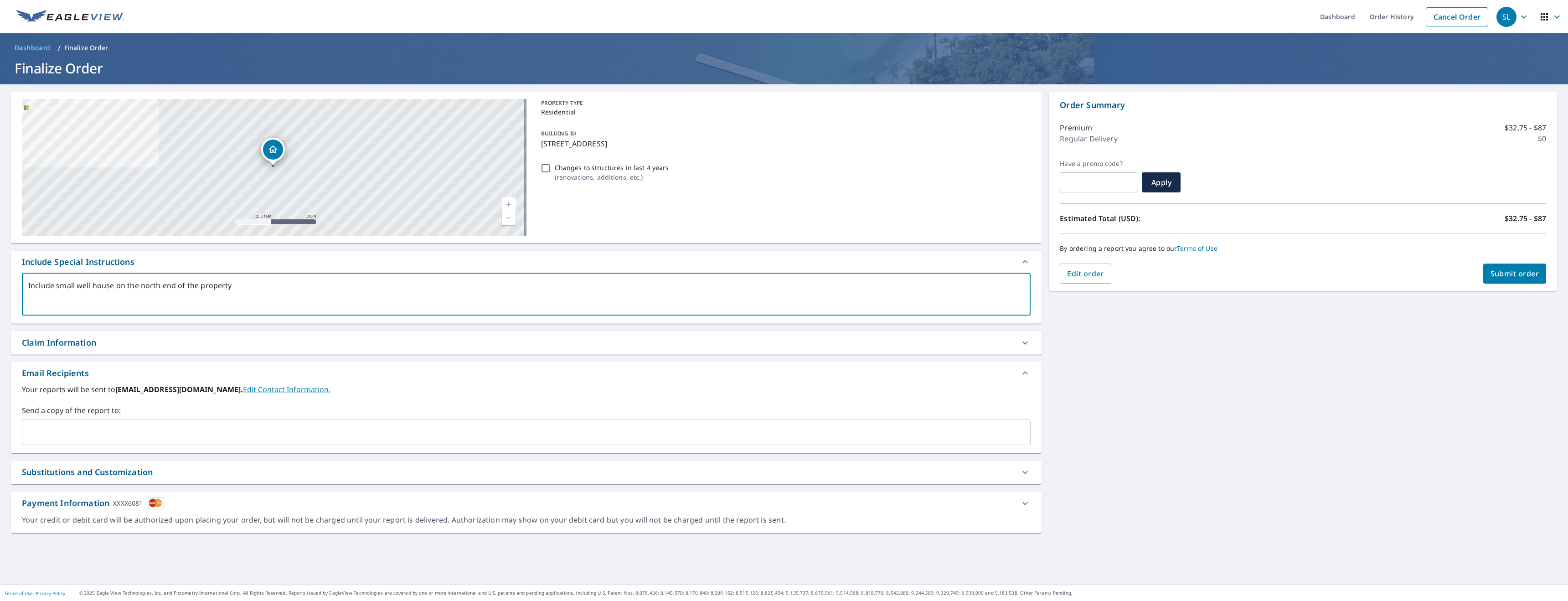
type textarea "x"
type textarea "Include small well house on the north end of the property,"
type textarea "x"
type textarea "Include small well house on the north end of the property,"
type textarea "x"
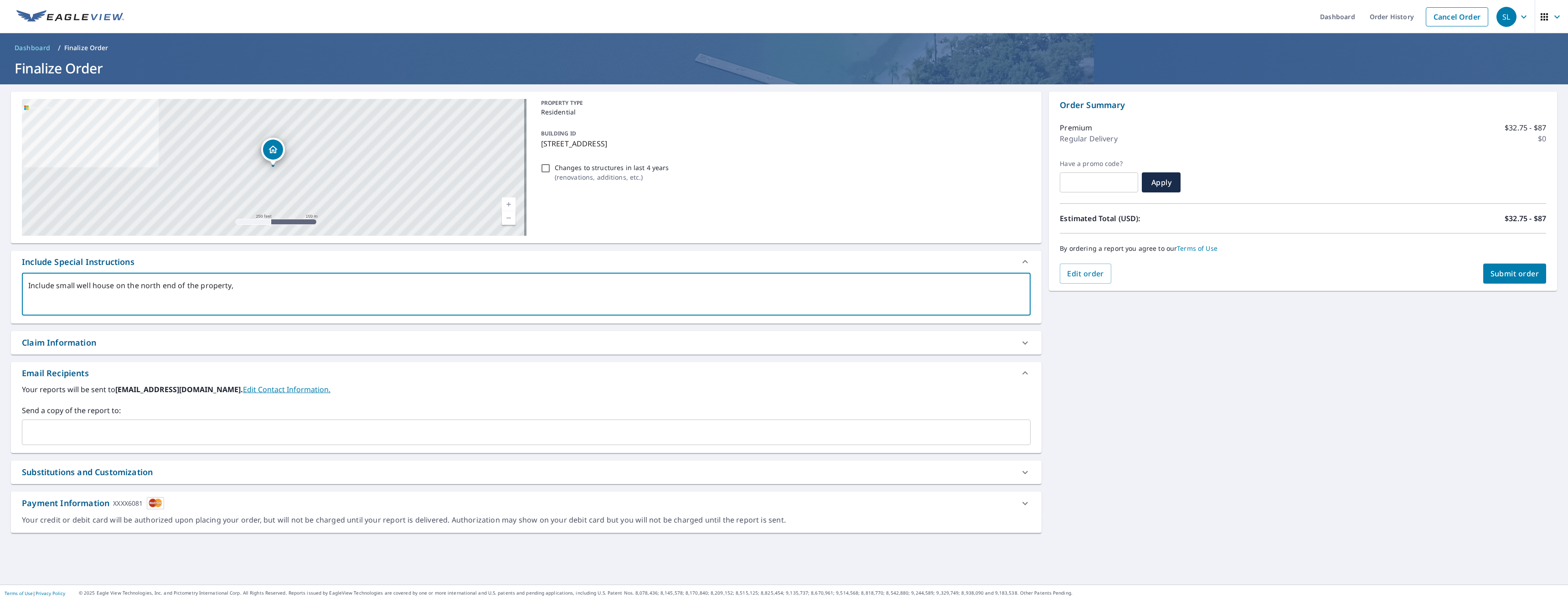
type textarea "Include small well house on the north end of the property, p"
type textarea "x"
type textarea "Include small well house on the north end of the property, pl"
type textarea "x"
type textarea "Include small well house on the north end of the property, ple"
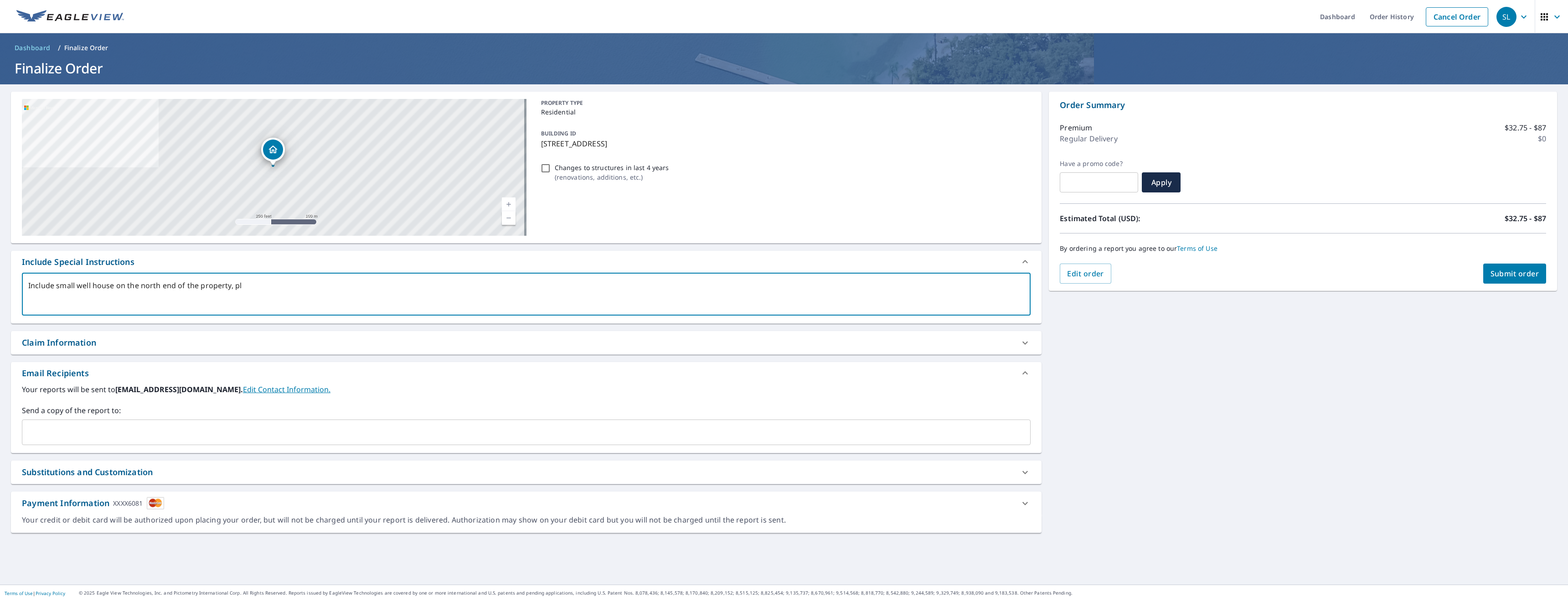
type textarea "x"
type textarea "Include small well house on the north end of the property, plea"
type textarea "x"
type textarea "Include small well house on the north end of the property, pleas"
type textarea "x"
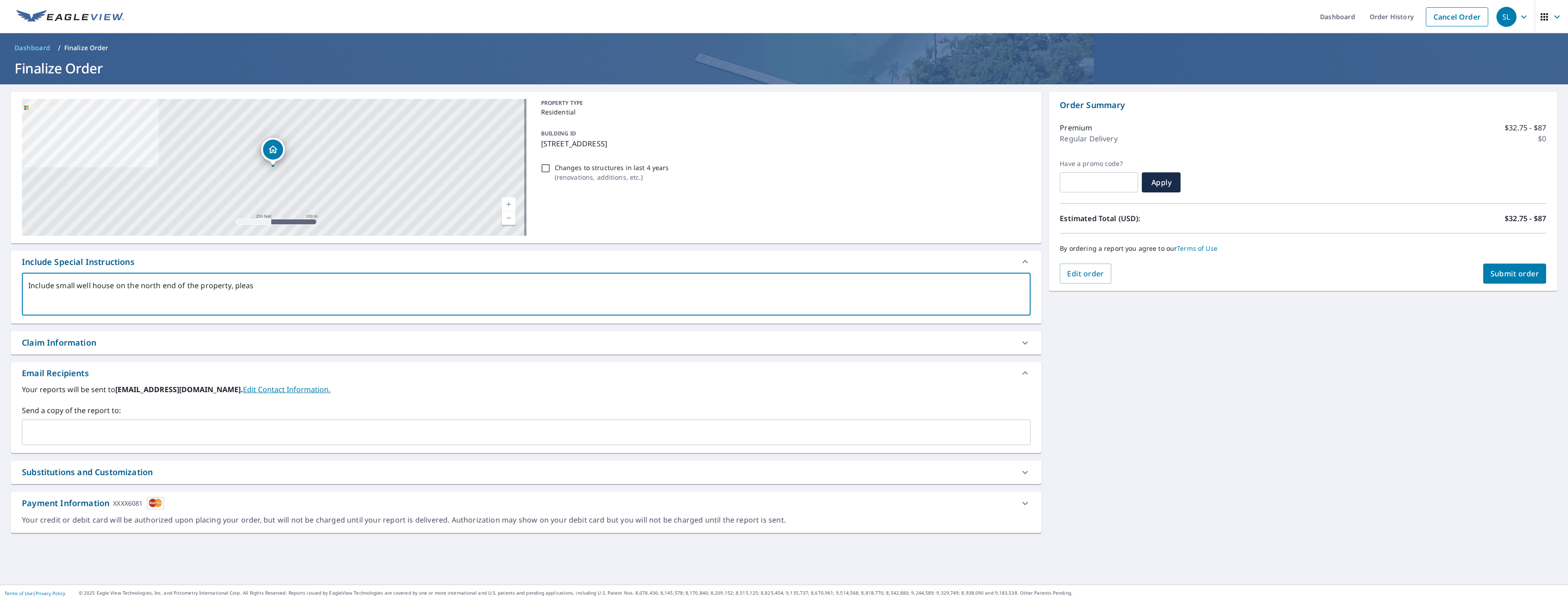
type textarea "Include small well house on the north end of the property, please"
type textarea "x"
type textarea "Include small well house on the north end of the property, please."
type textarea "x"
type textarea "Include small well house on the north end of the property, please."
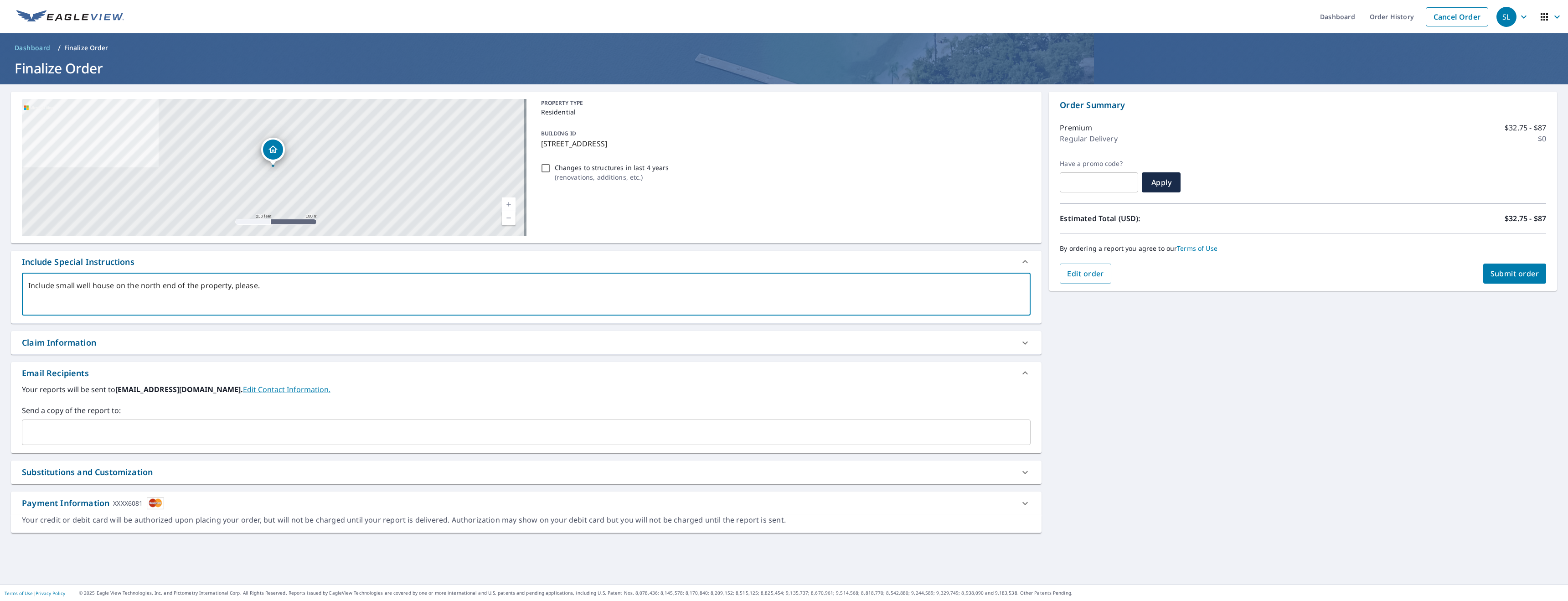
type textarea "x"
type textarea "Include small well house on the north end of the property, please."
click at [1520, 276] on span "Submit order" at bounding box center [1515, 273] width 49 height 10
type textarea "x"
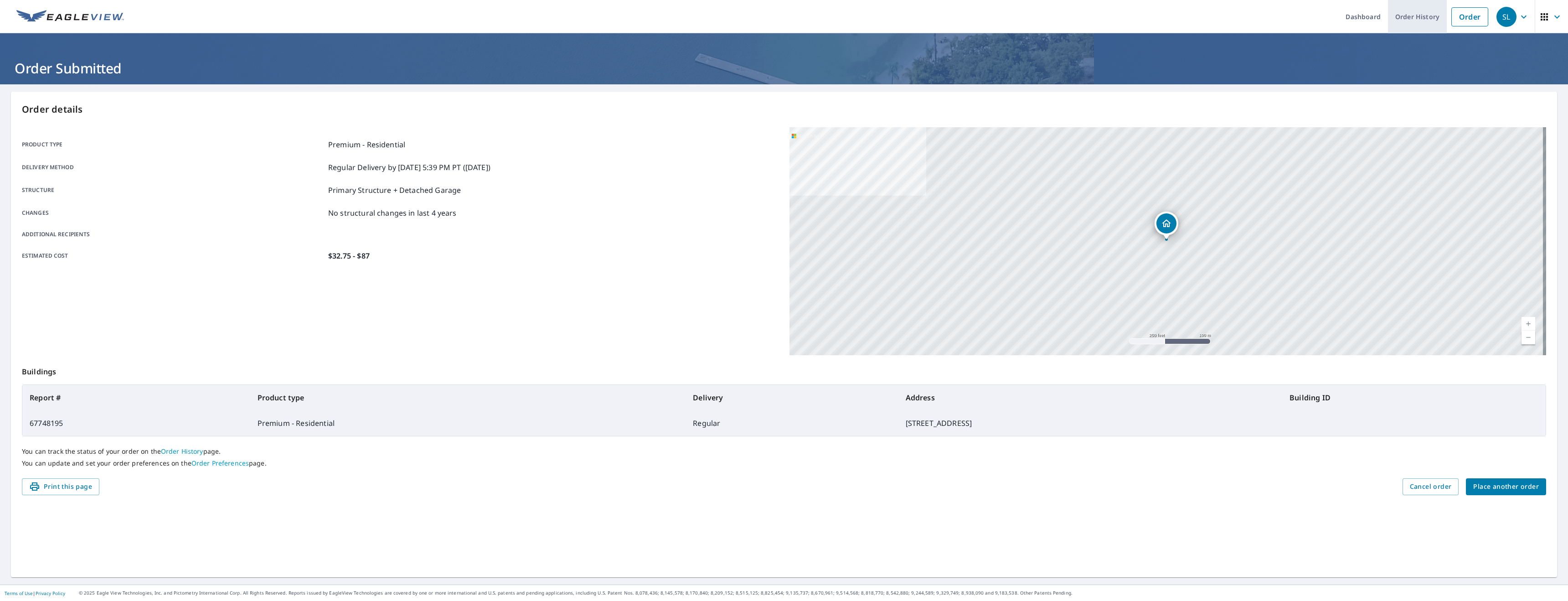
click at [1395, 19] on link "Order History" at bounding box center [1417, 16] width 59 height 33
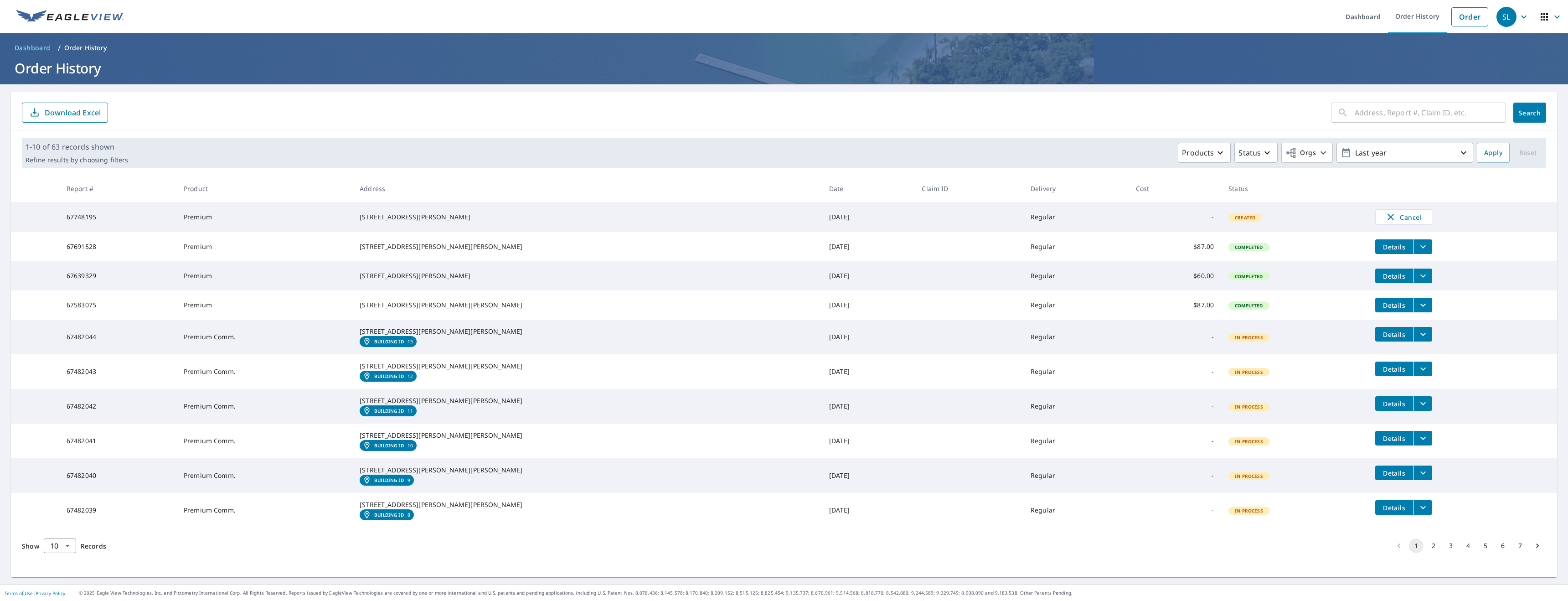
click at [1381, 250] on span "Details" at bounding box center [1394, 247] width 27 height 9
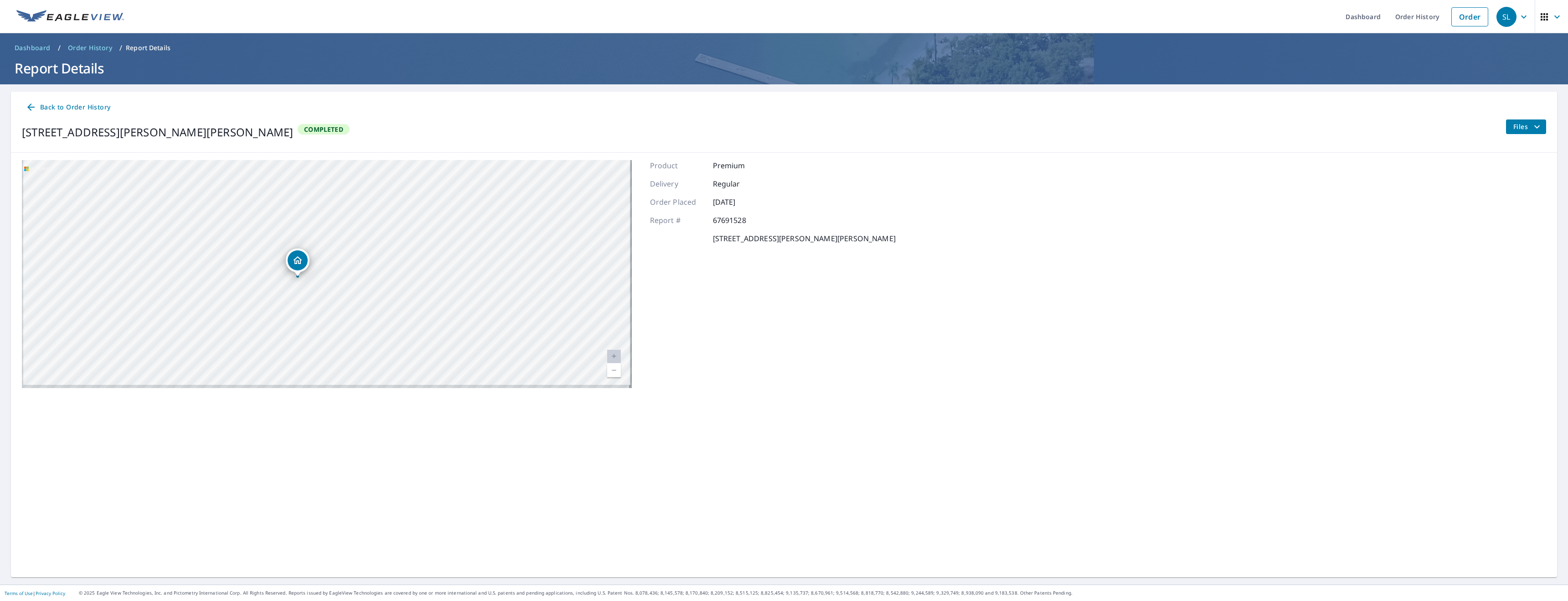
drag, startPoint x: 327, startPoint y: 304, endPoint x: 368, endPoint y: 248, distance: 69.4
click at [368, 248] on div "7419 Borth Rd Sanger, TX 76266" at bounding box center [327, 274] width 610 height 228
click at [1519, 128] on span "Files" at bounding box center [1528, 127] width 29 height 11
click at [1505, 193] on span "PDF" at bounding box center [1505, 192] width 29 height 11
click at [1402, 19] on link "Order History" at bounding box center [1417, 16] width 59 height 33
